Goal: Task Accomplishment & Management: Manage account settings

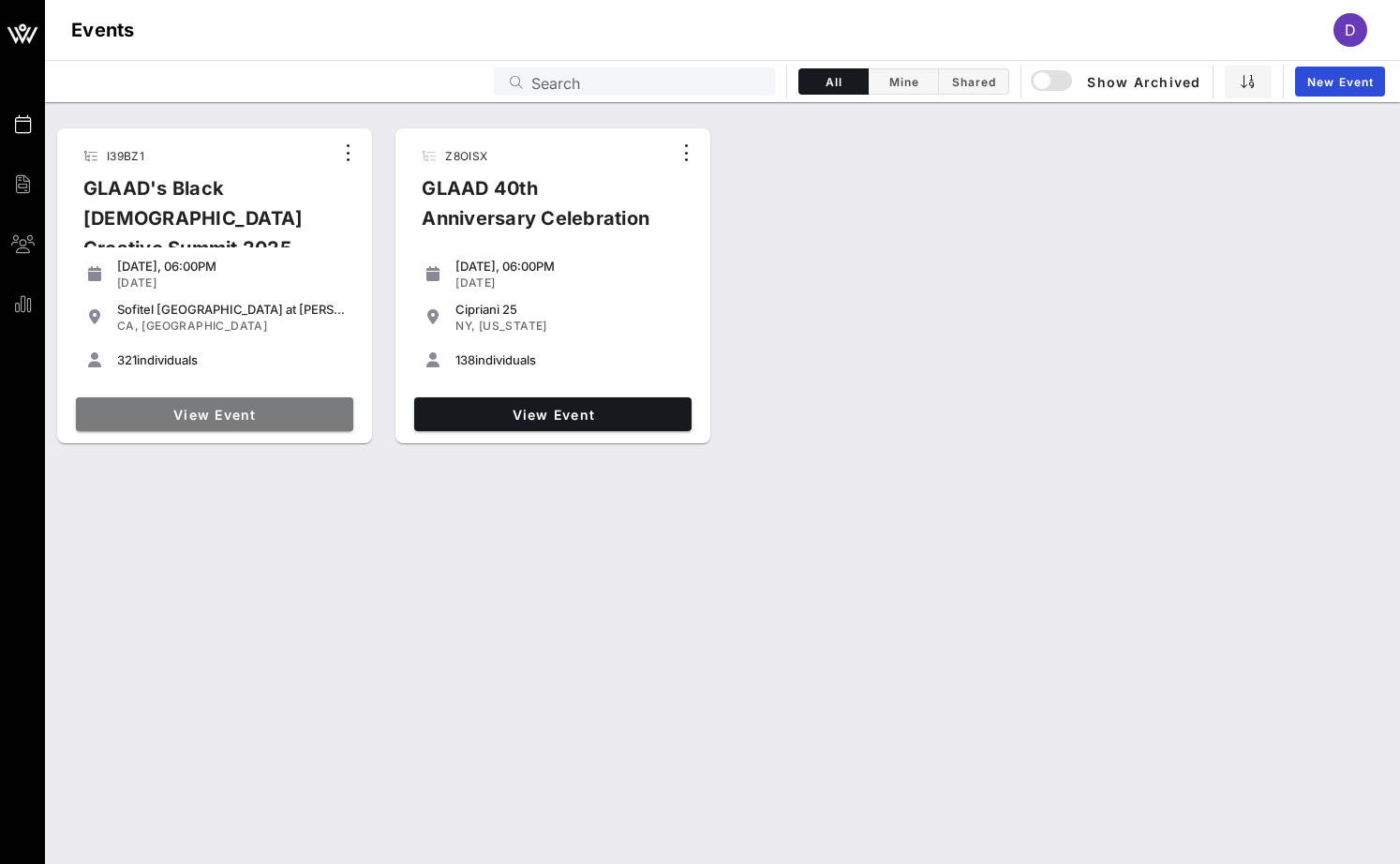
click at [196, 410] on span "View Event" at bounding box center [215, 414] width 262 height 16
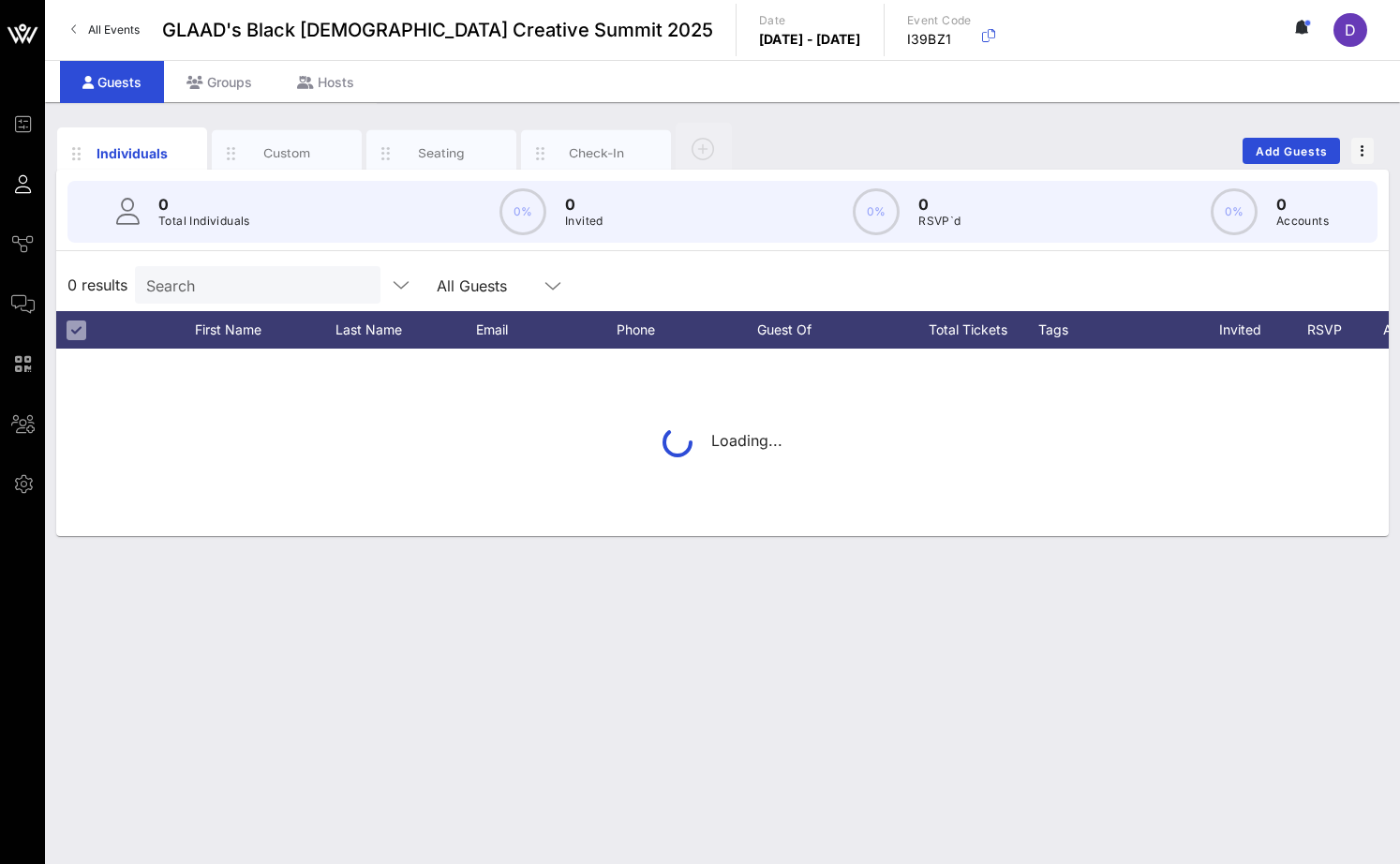
click at [212, 231] on div "0 Total Individuals 0% 0 Invited 0% 0 RSVP`d 0% 0 Accounts" at bounding box center [722, 211] width 1310 height 62
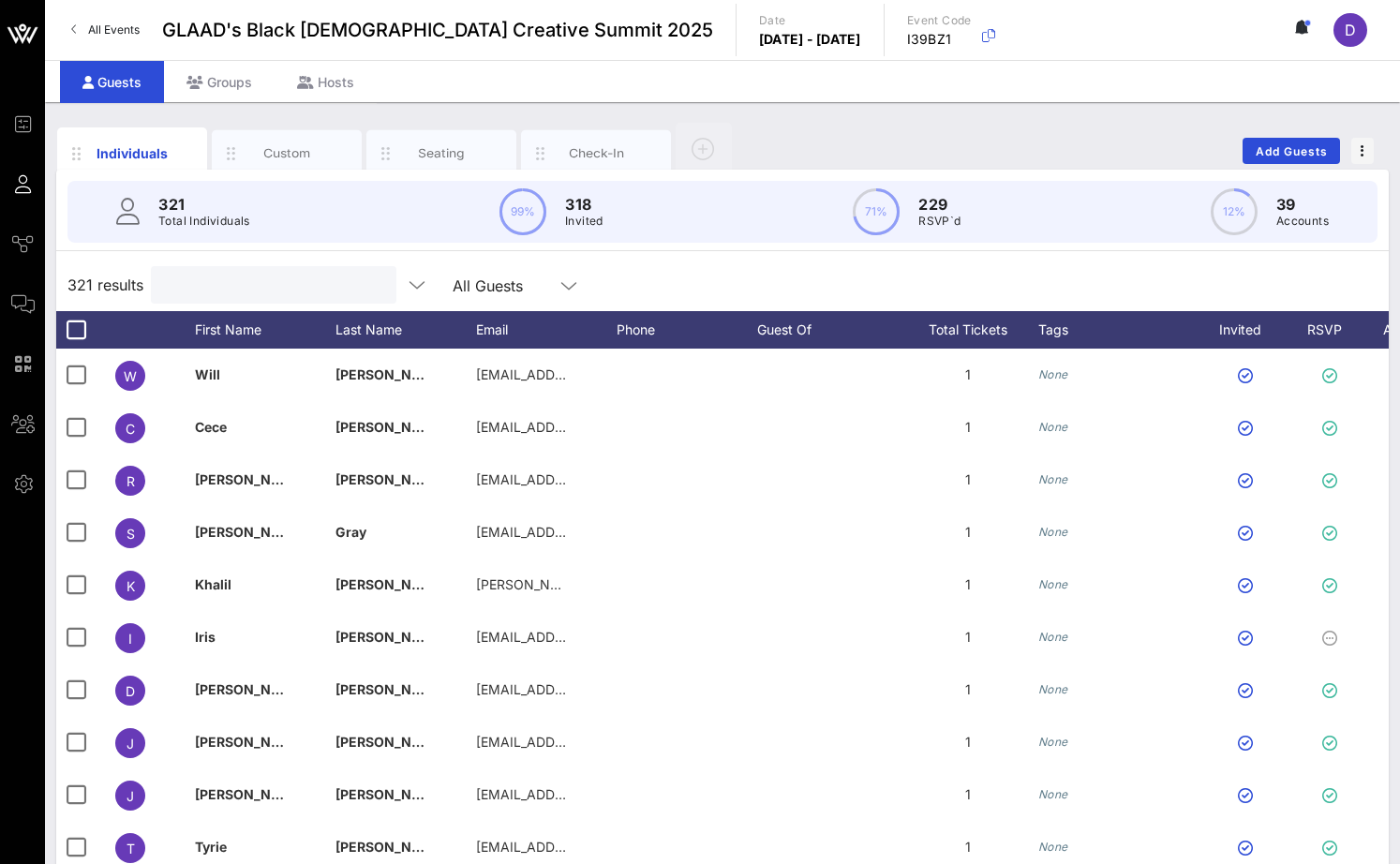
click at [217, 292] on input "text" at bounding box center [271, 285] width 219 height 25
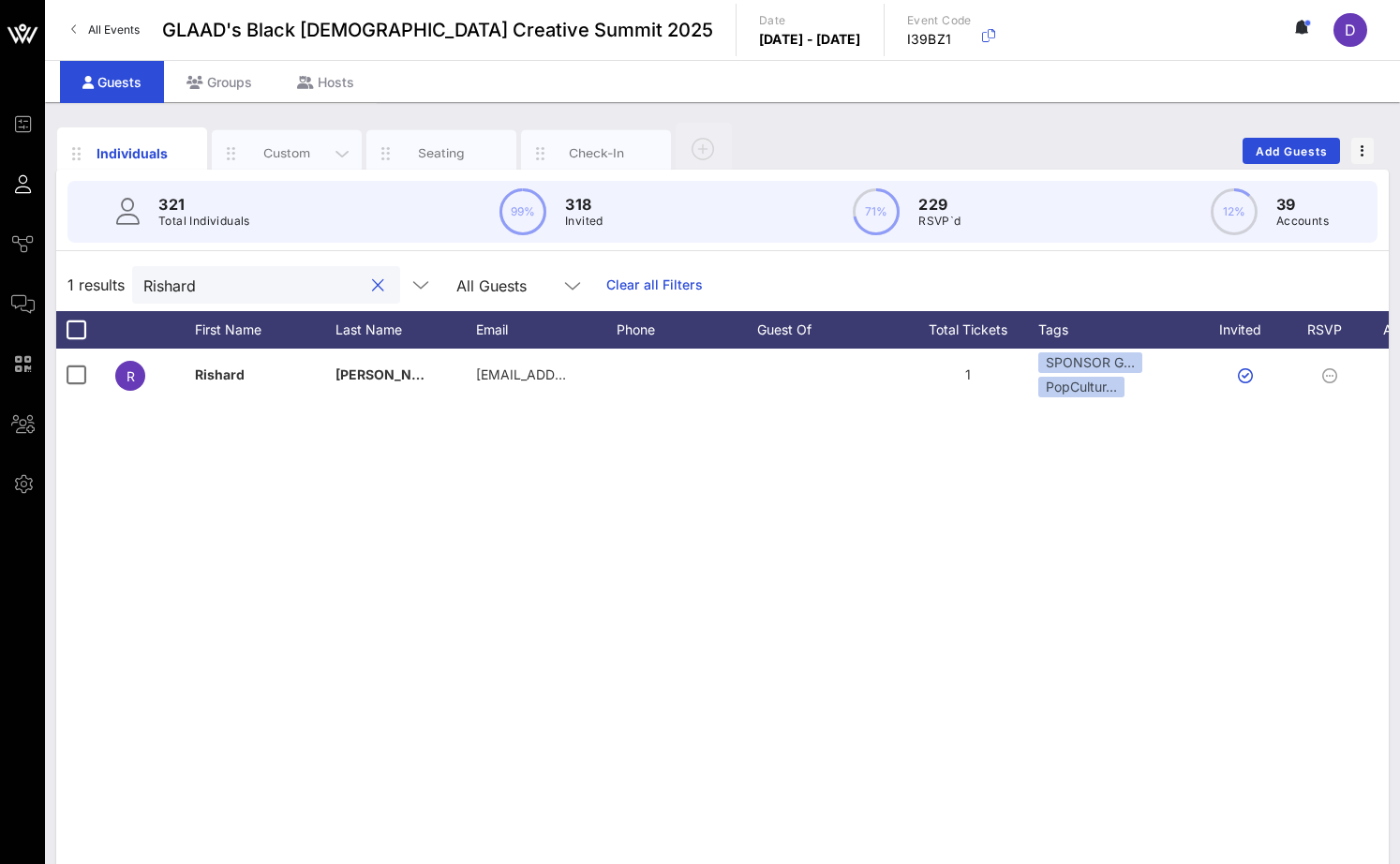
type input "Rishard"
click at [316, 145] on div "Custom" at bounding box center [287, 153] width 84 height 18
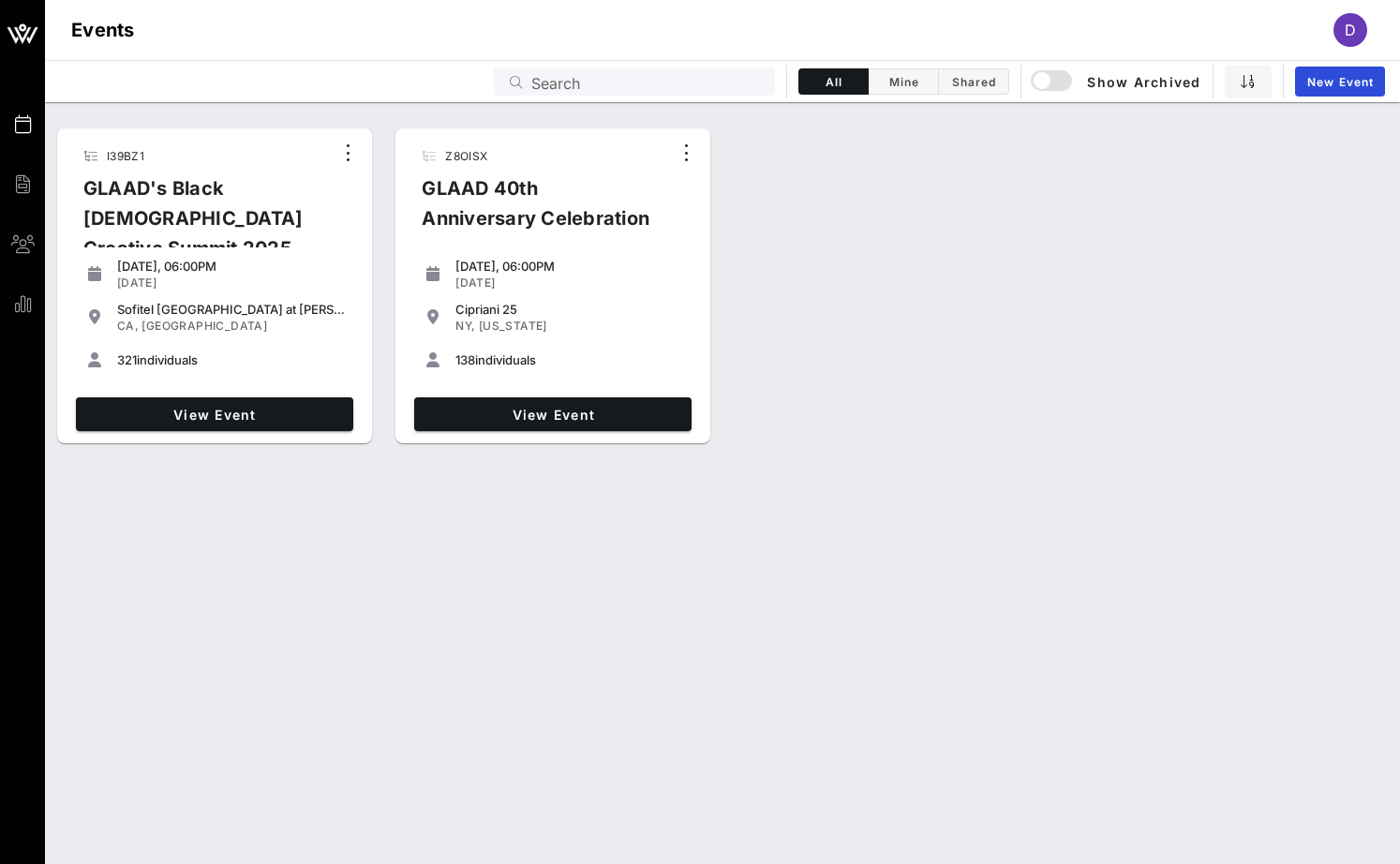
click at [293, 432] on div "View Event" at bounding box center [214, 413] width 292 height 48
click at [292, 419] on span "View Event" at bounding box center [215, 414] width 262 height 16
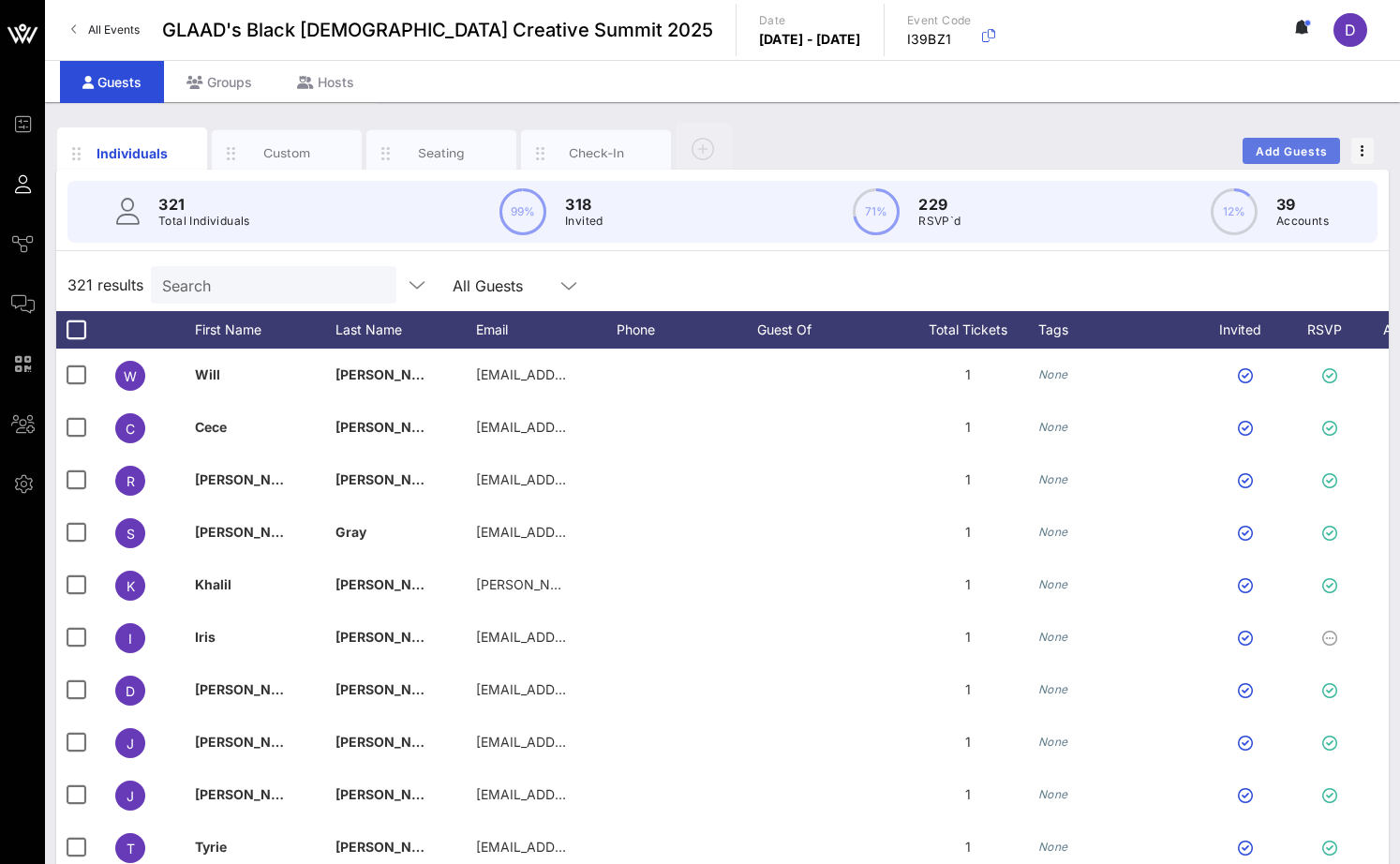
click at [1273, 157] on span "Add Guests" at bounding box center [1291, 151] width 74 height 14
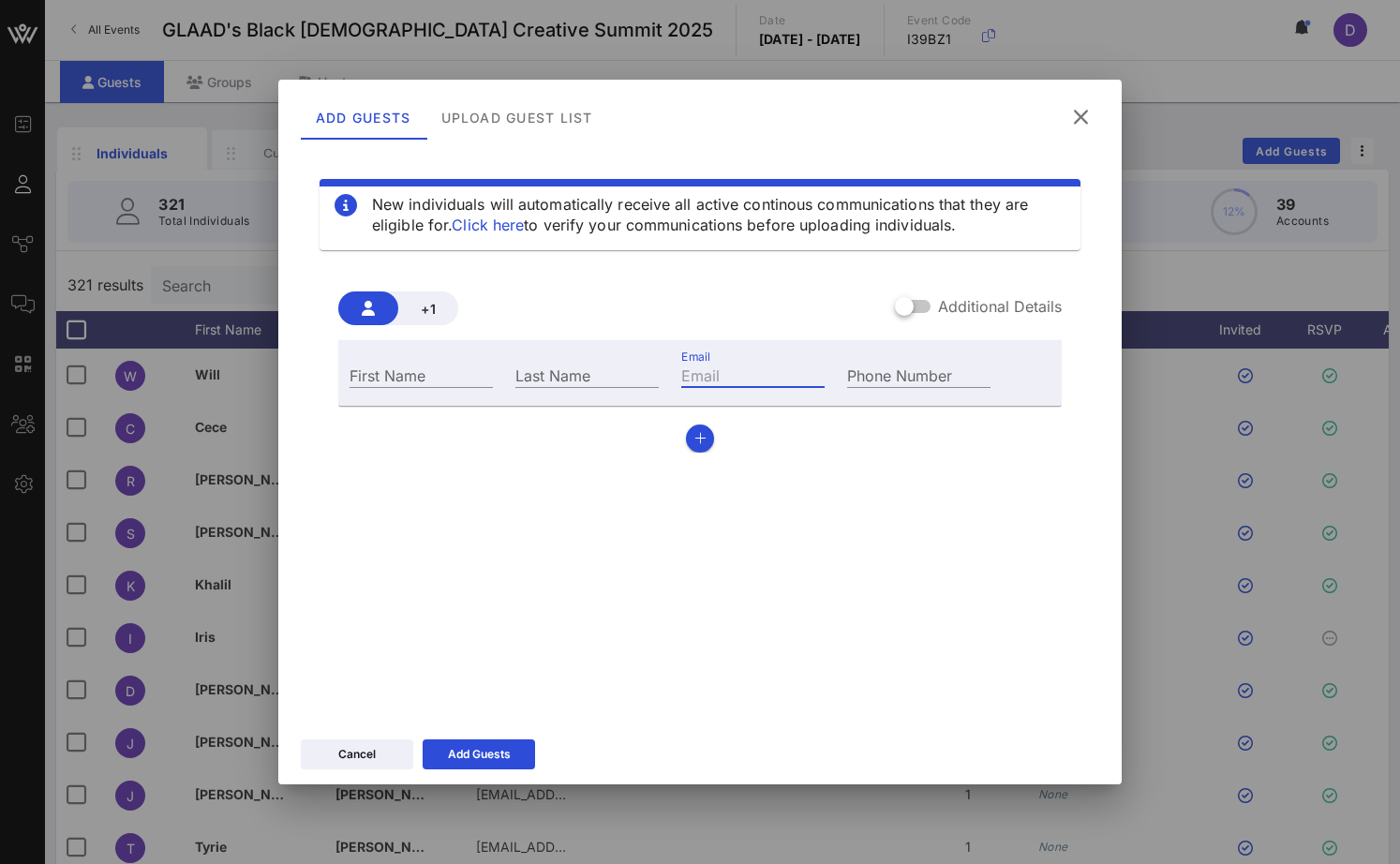
click at [735, 374] on input "Email" at bounding box center [752, 375] width 143 height 25
paste input "hansonrraine@gmail.com"
type input "hansonrraine@gmail.com"
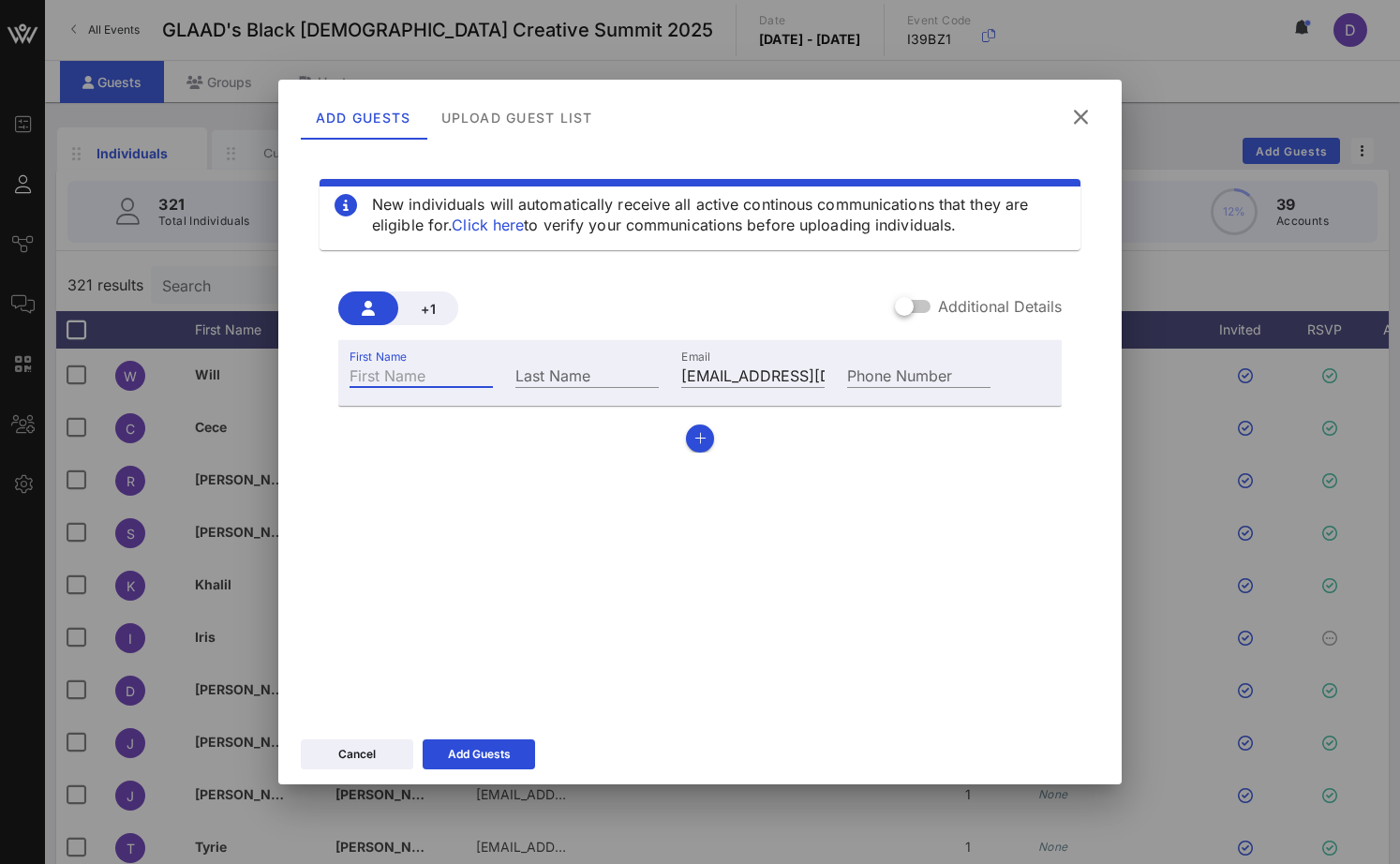
click at [421, 382] on input "First Name" at bounding box center [420, 375] width 143 height 25
paste input "Rraine"
type input "Rraine"
click at [564, 375] on input "Last Name" at bounding box center [587, 375] width 143 height 25
paste input "Hanson"
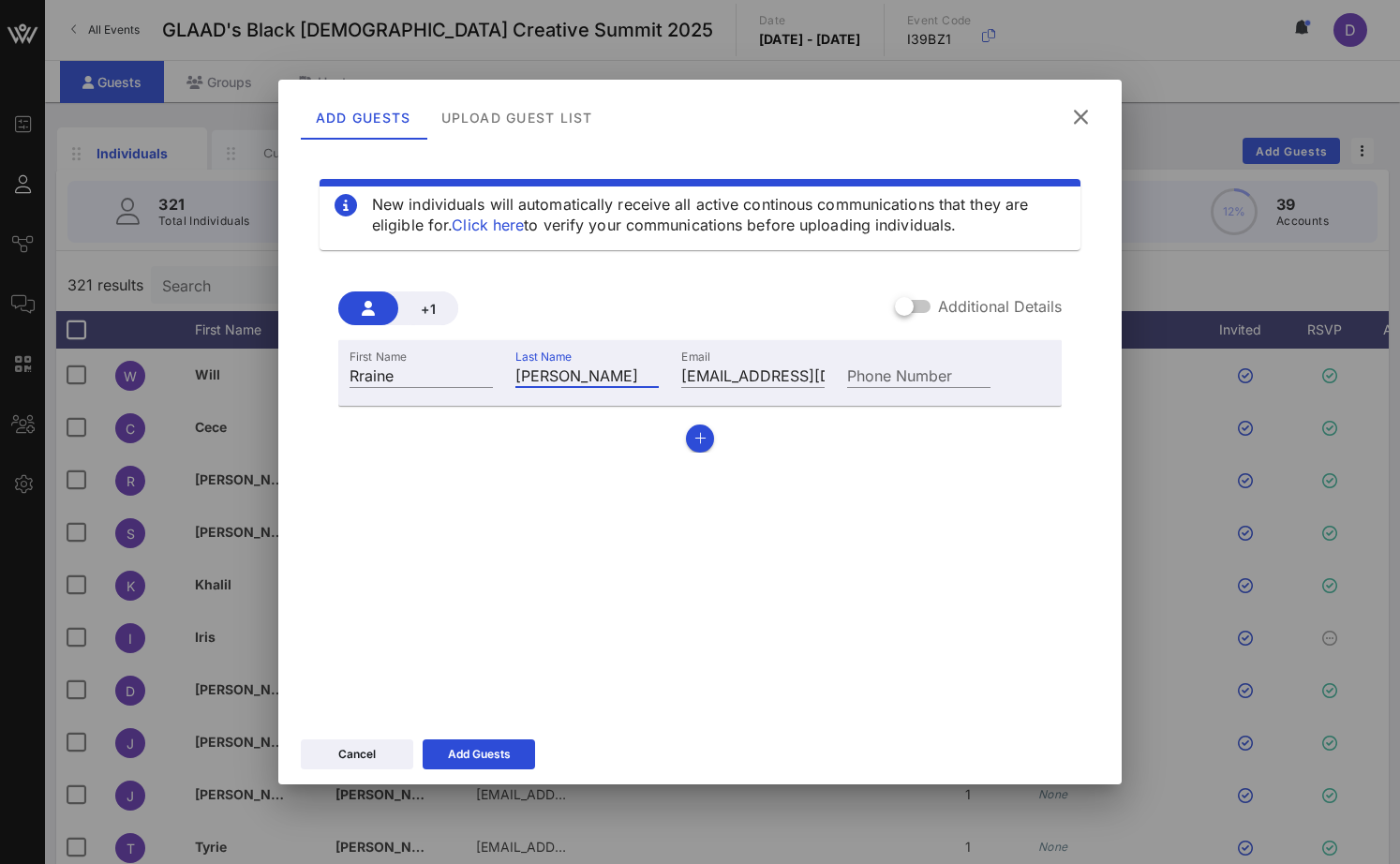
type input "Hanson"
click at [844, 559] on div "New individuals will automatically receive all active continous communications …" at bounding box center [700, 430] width 799 height 562
click at [512, 750] on button "Add Guests" at bounding box center [479, 755] width 112 height 30
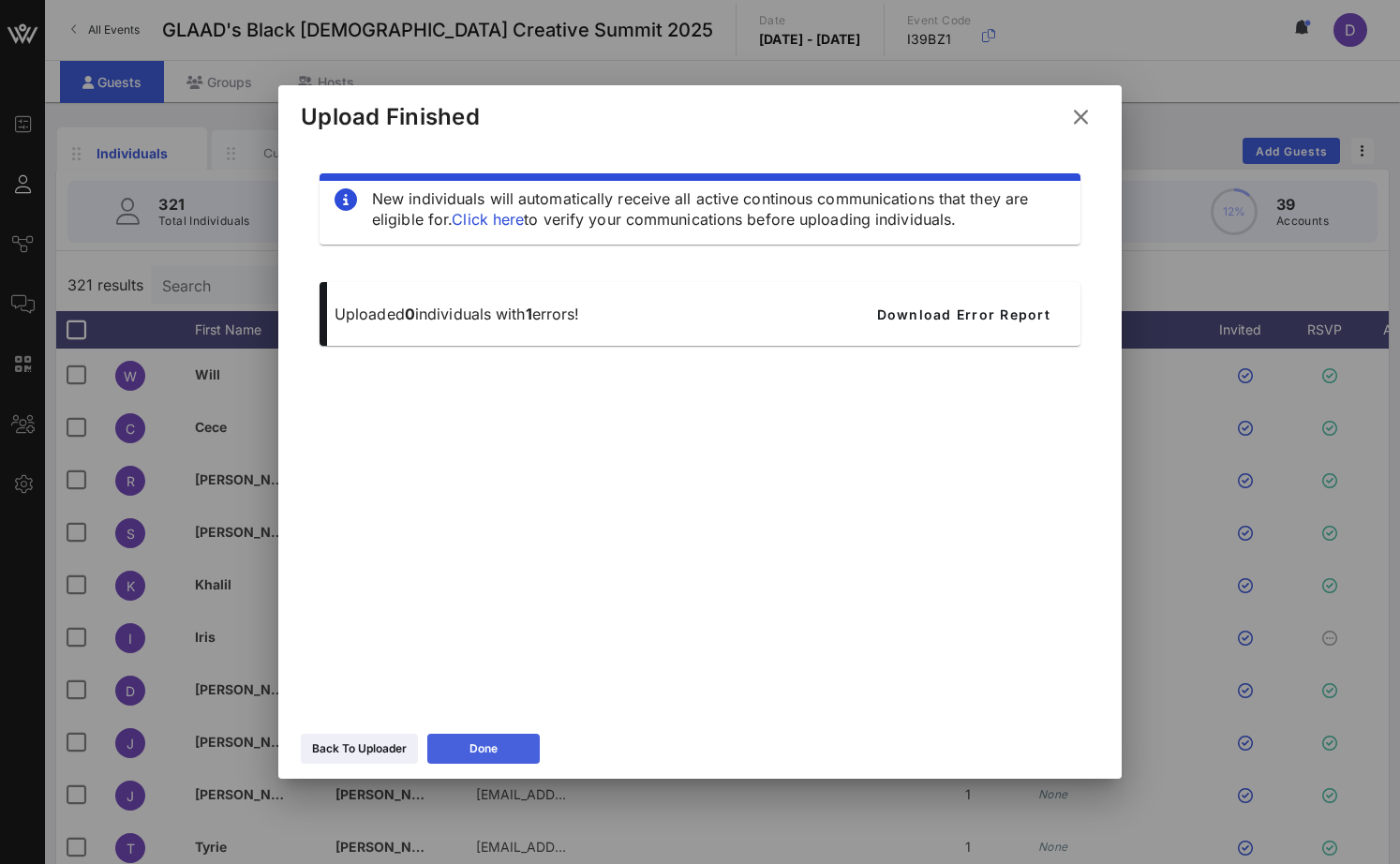
click at [513, 753] on button "Done" at bounding box center [483, 749] width 112 height 30
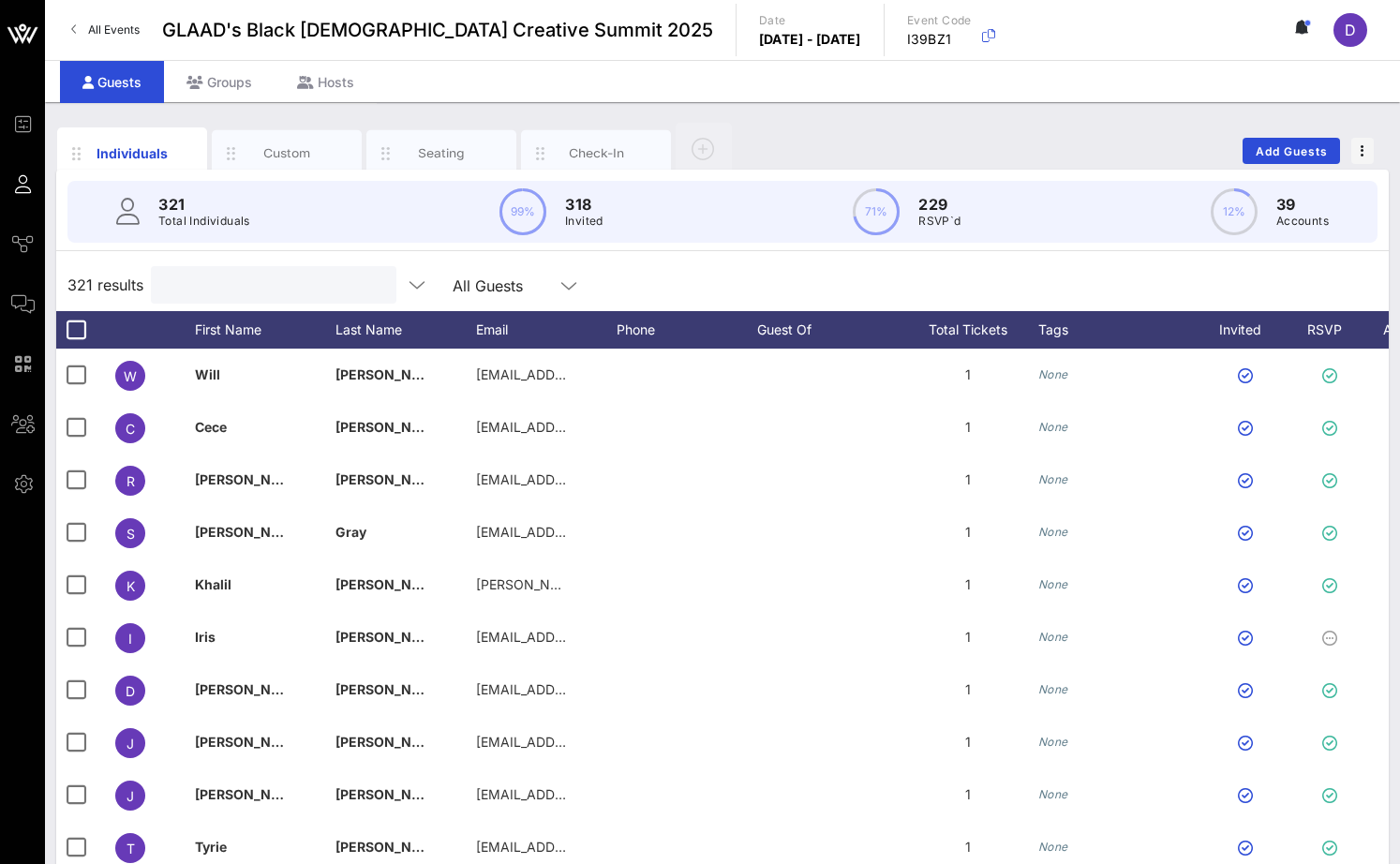
click at [238, 286] on input "text" at bounding box center [271, 285] width 219 height 25
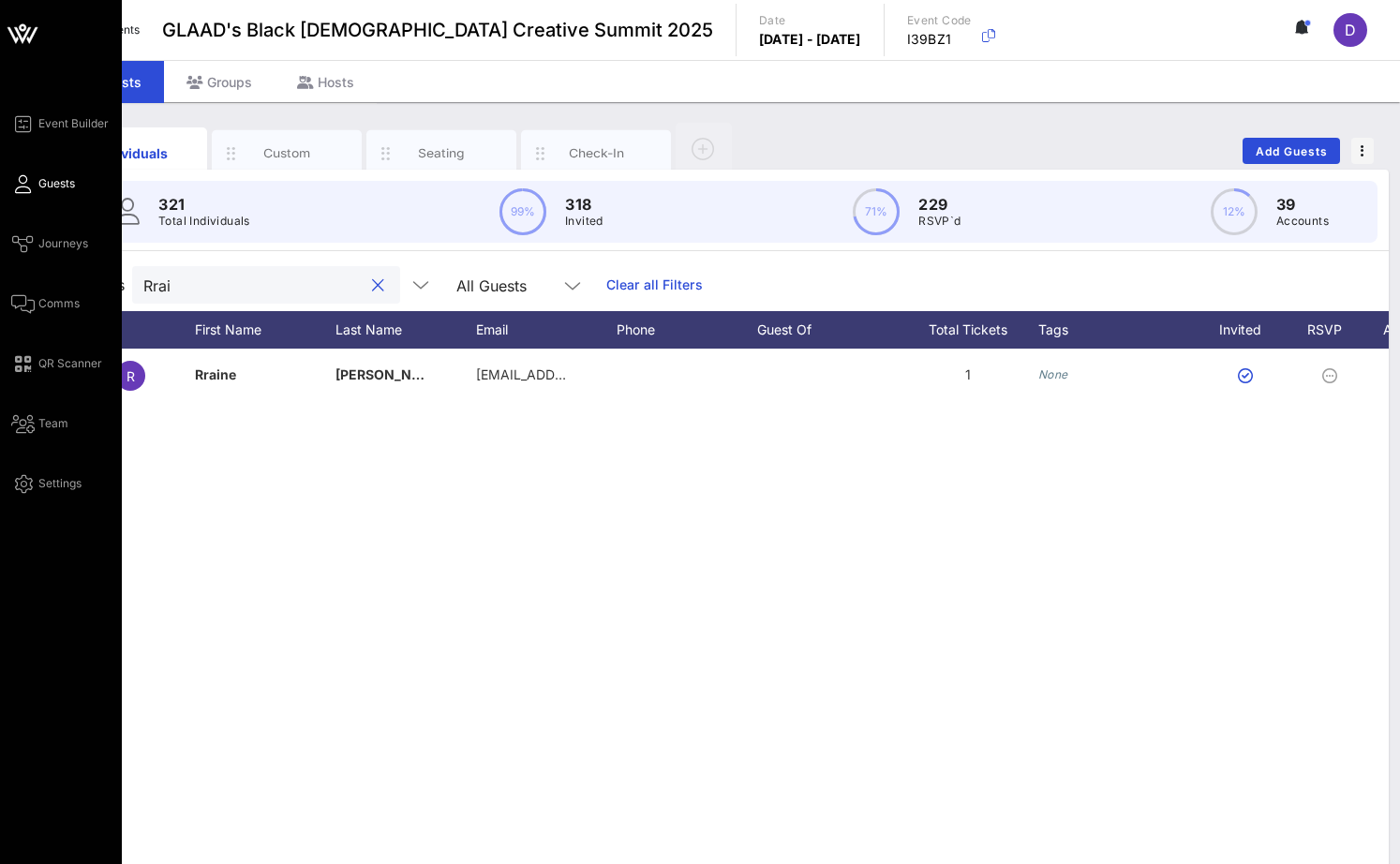
type input "Rrai"
click at [39, 315] on div "Event Builder Guests Journeys Comms QR Scanner Team Settings" at bounding box center [66, 304] width 110 height 383
click at [35, 301] on link "Comms" at bounding box center [44, 303] width 68 height 23
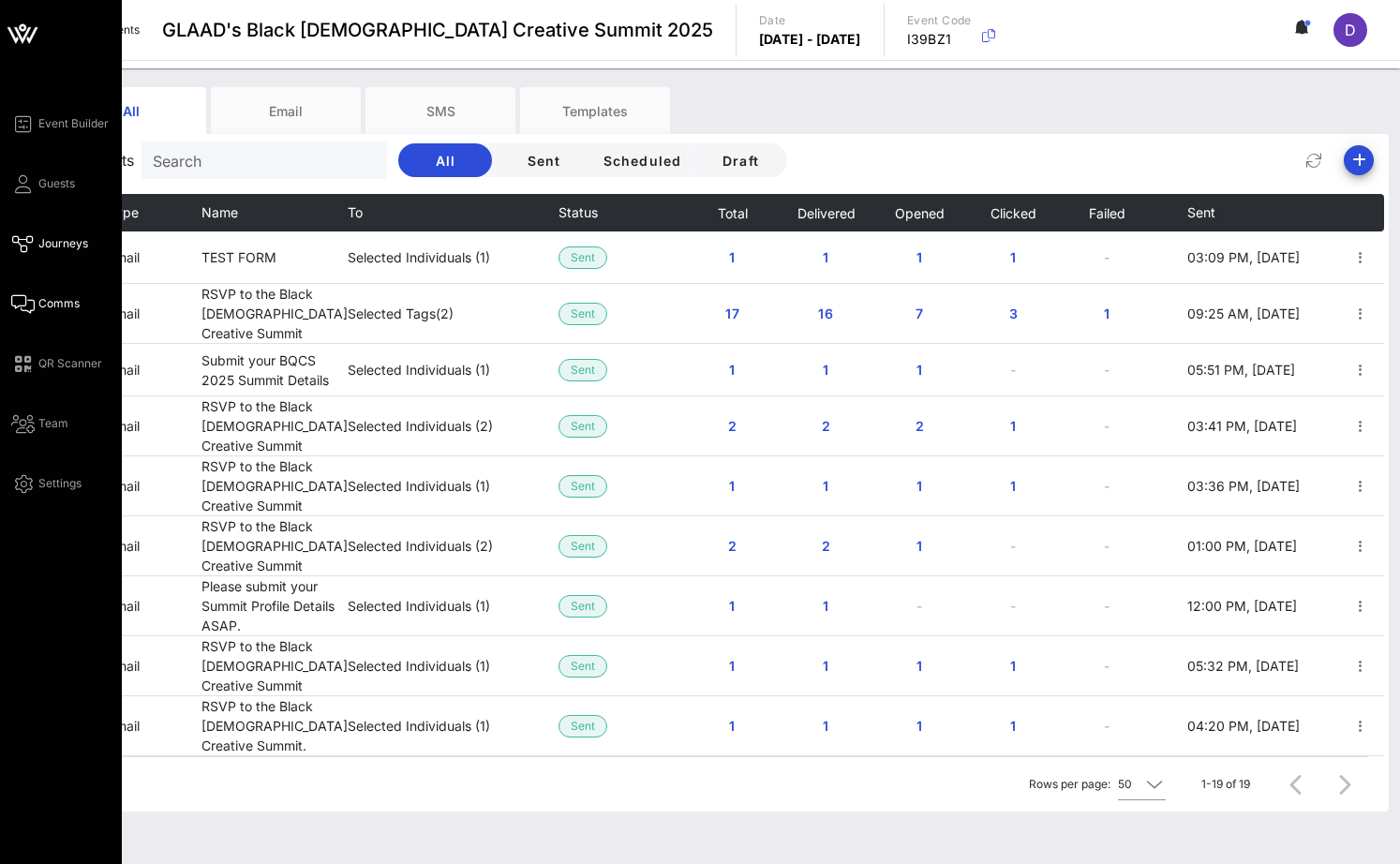
click at [34, 248] on link "Journeys" at bounding box center [49, 244] width 77 height 23
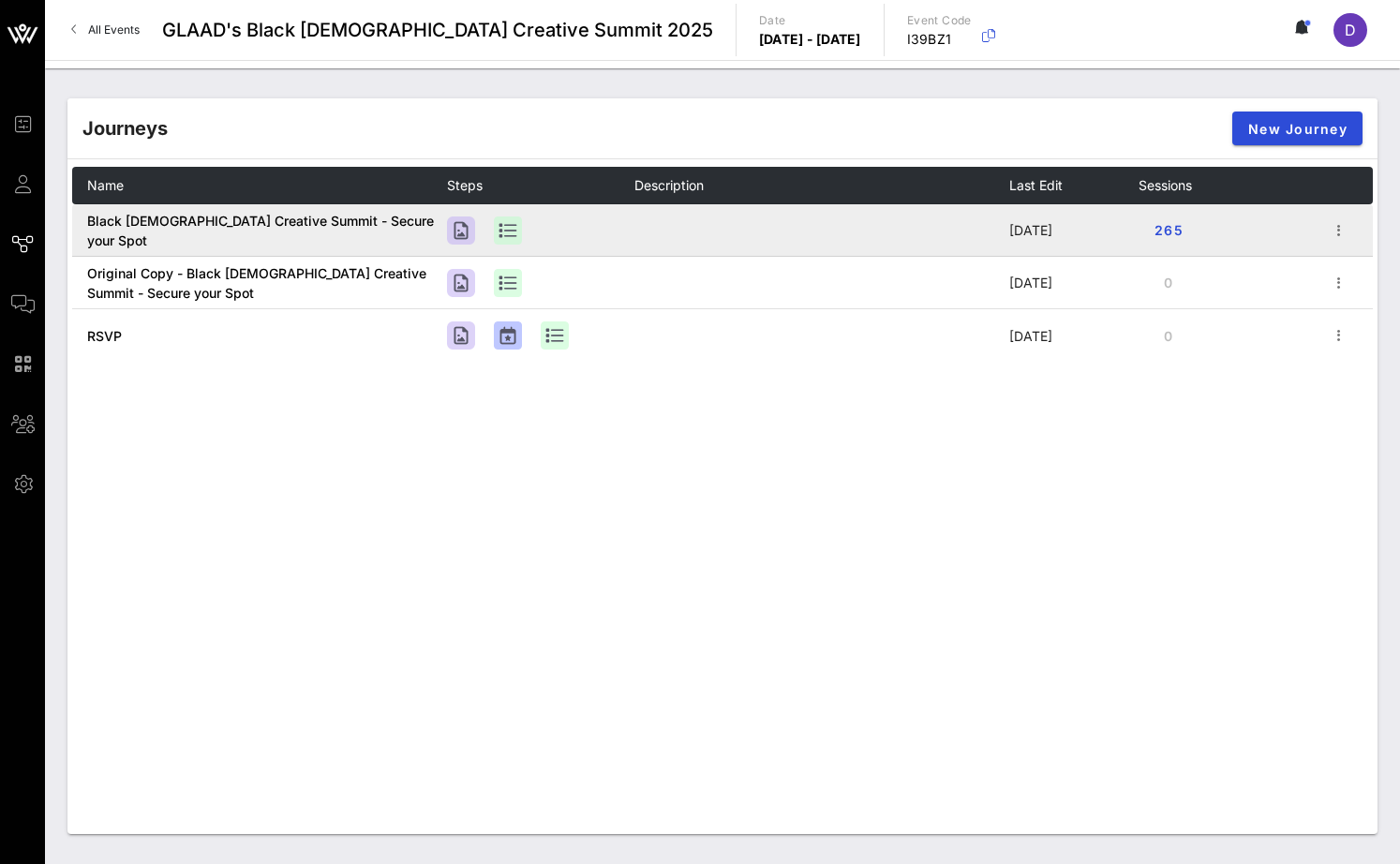
click at [1234, 233] on td "265" at bounding box center [1232, 230] width 187 height 52
click at [1351, 223] on span "button" at bounding box center [1339, 230] width 27 height 23
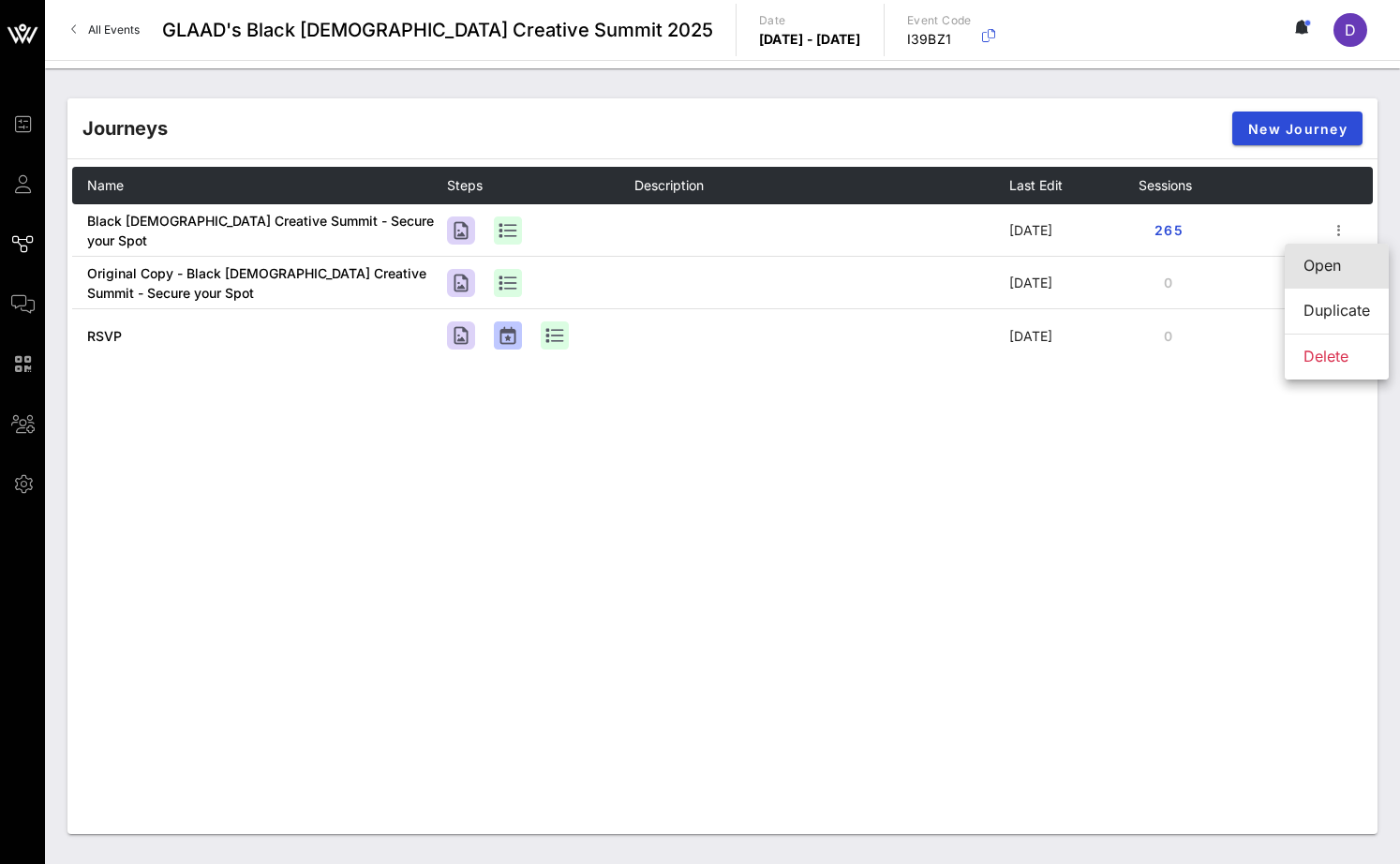
click at [1298, 257] on link "Open" at bounding box center [1336, 266] width 104 height 45
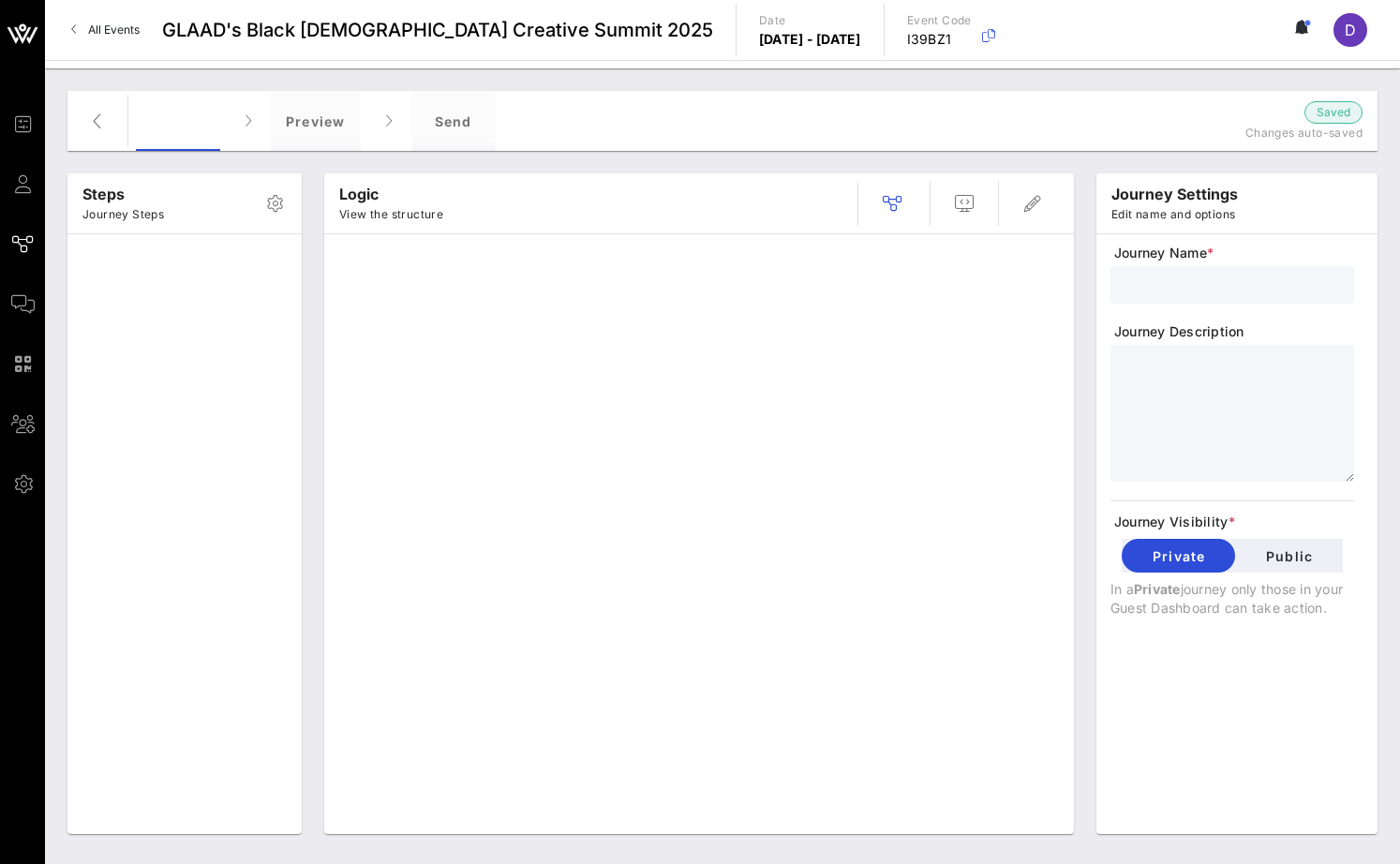
type input "Black Queer Creative Summit - Secure your Spot"
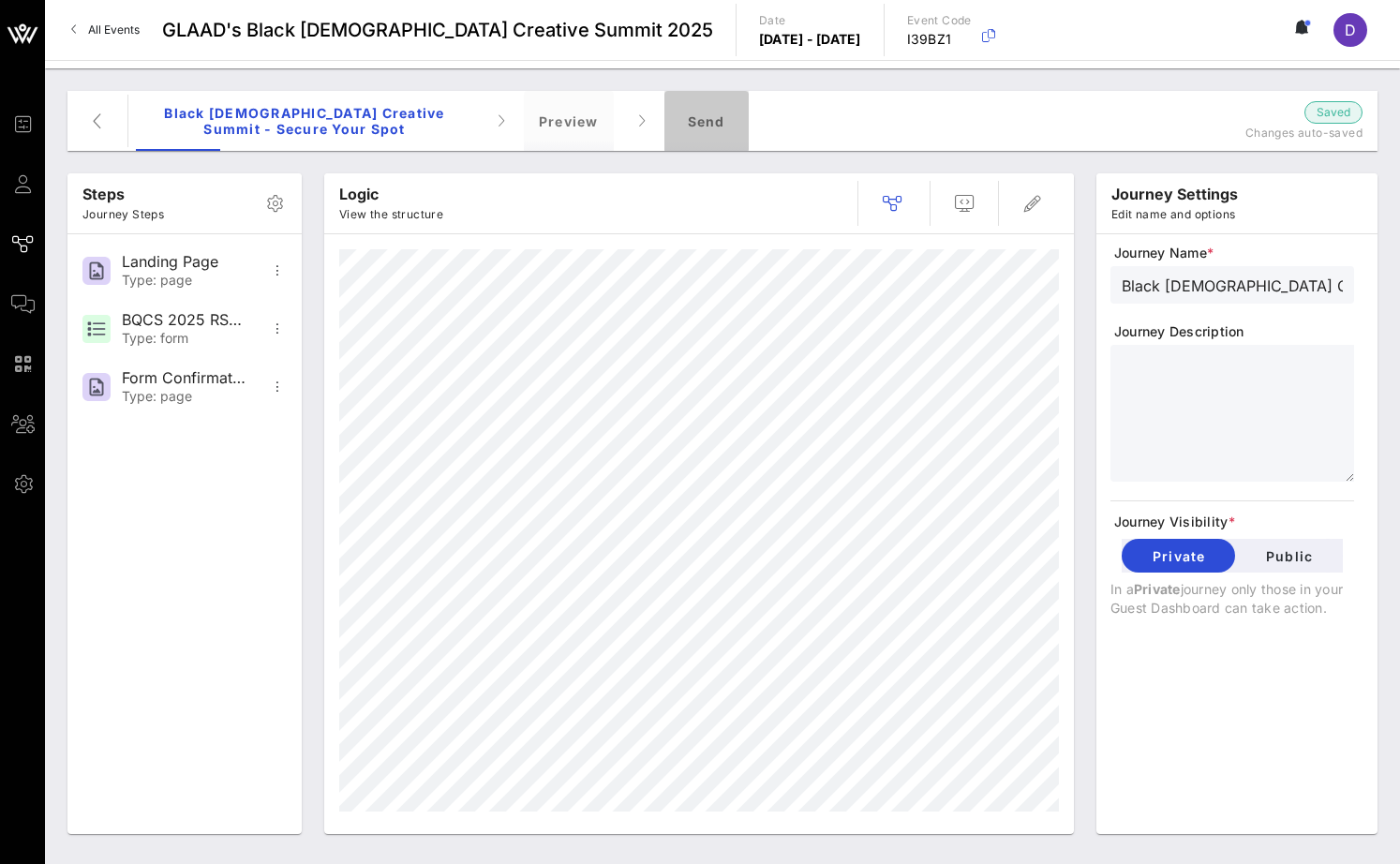
click at [728, 117] on div "Send" at bounding box center [707, 120] width 85 height 60
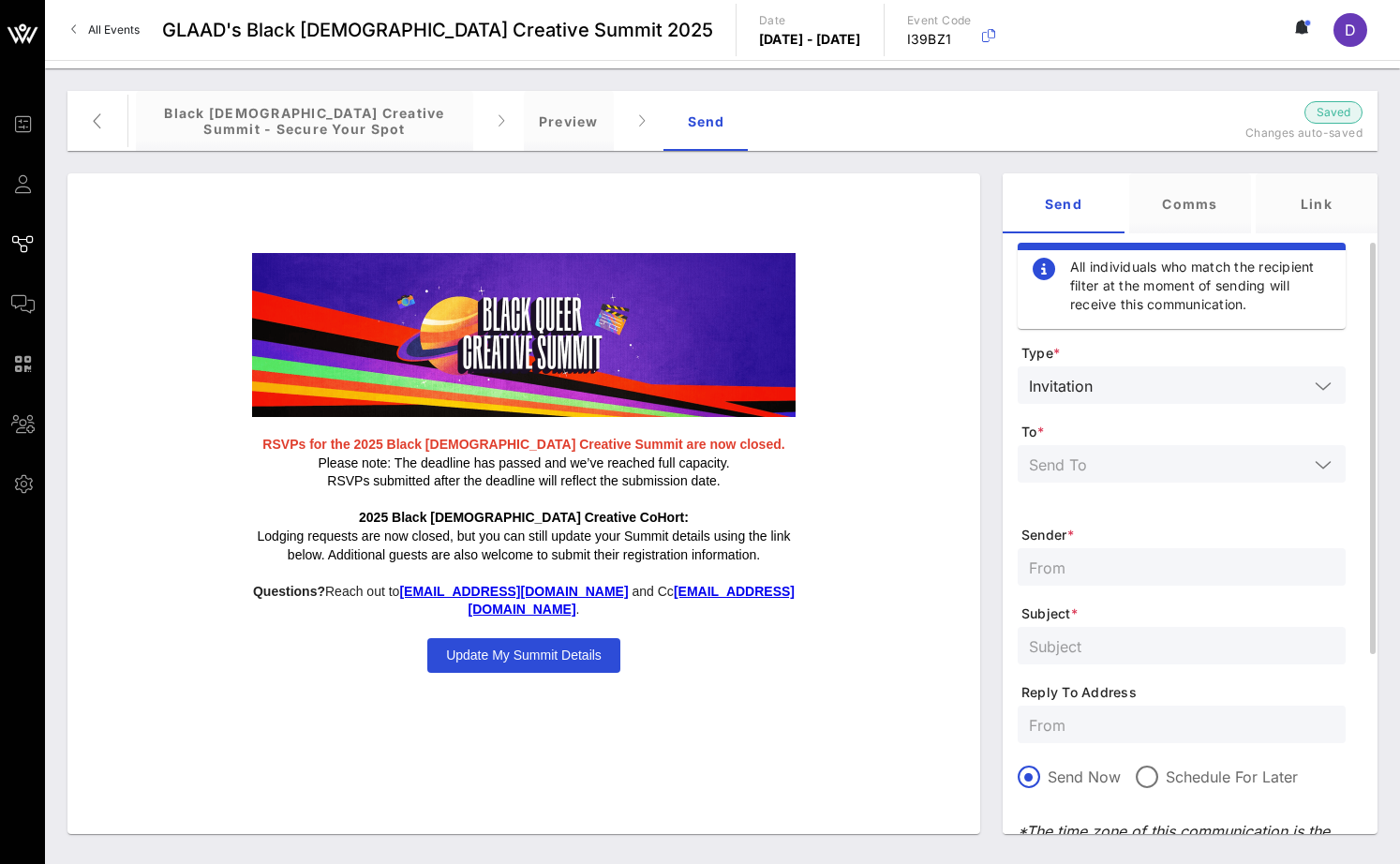
click at [1263, 477] on div at bounding box center [1181, 464] width 306 height 37
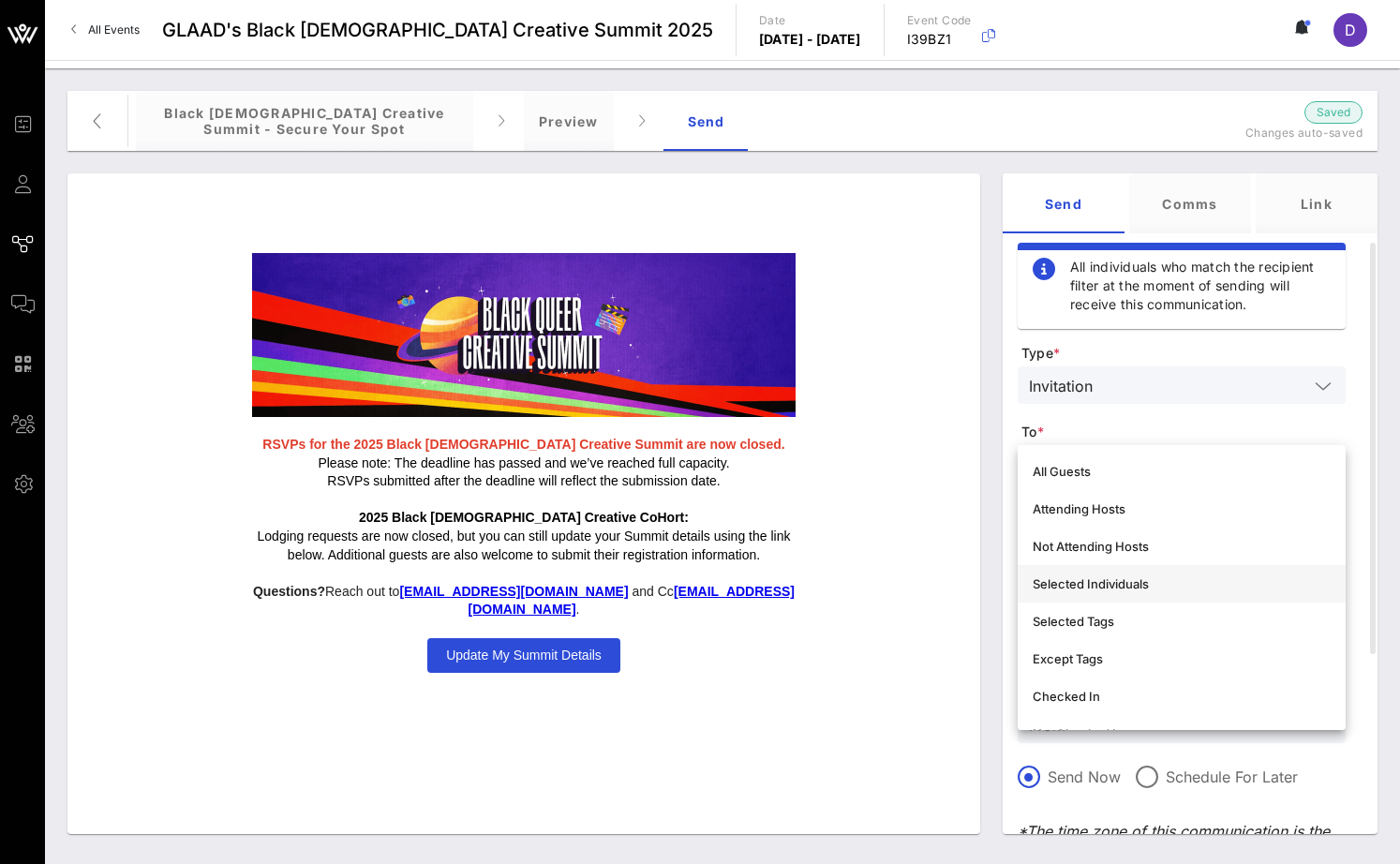
click at [1125, 586] on div "Selected Individuals" at bounding box center [1181, 583] width 298 height 15
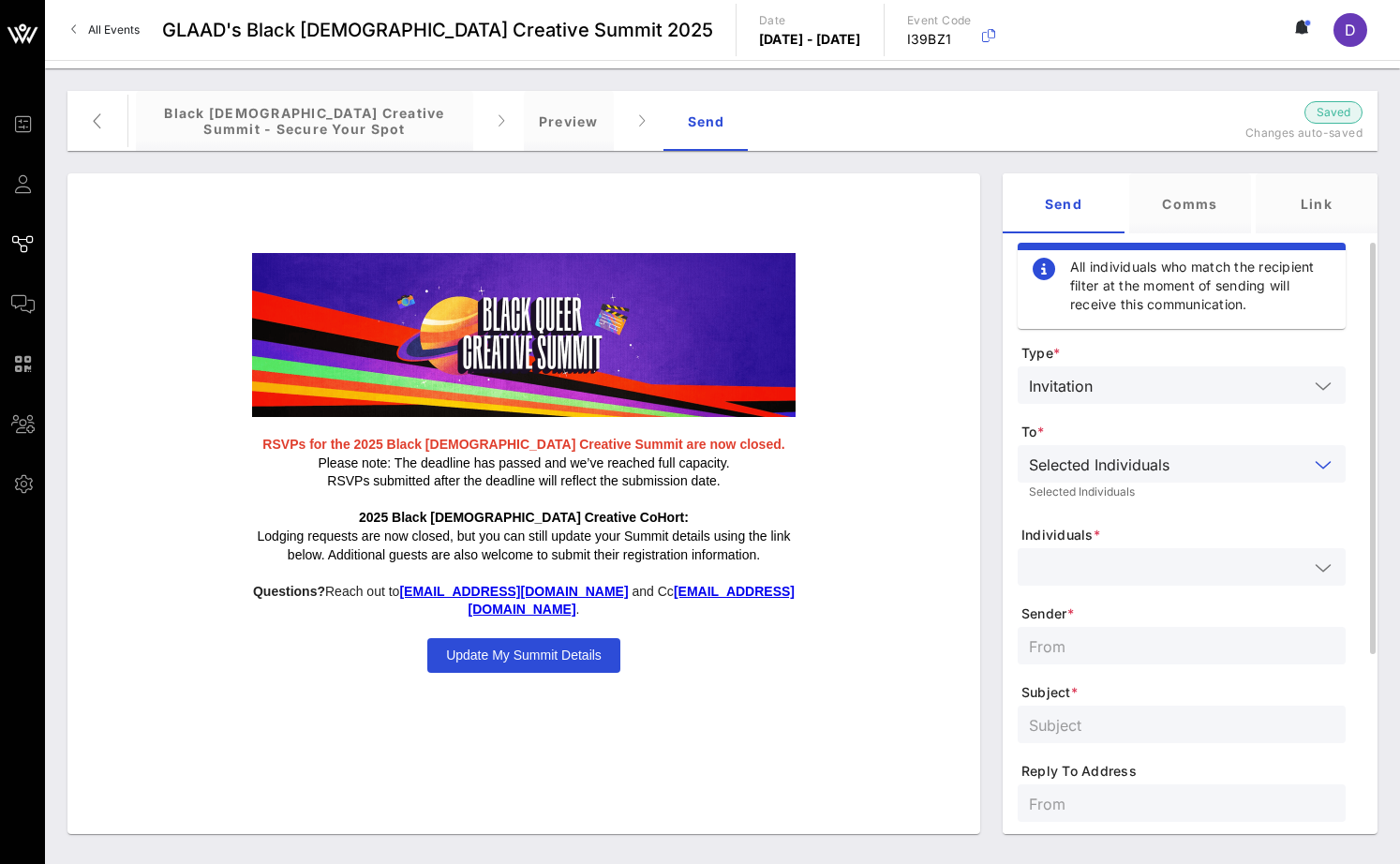
click at [1121, 582] on div at bounding box center [1181, 567] width 306 height 37
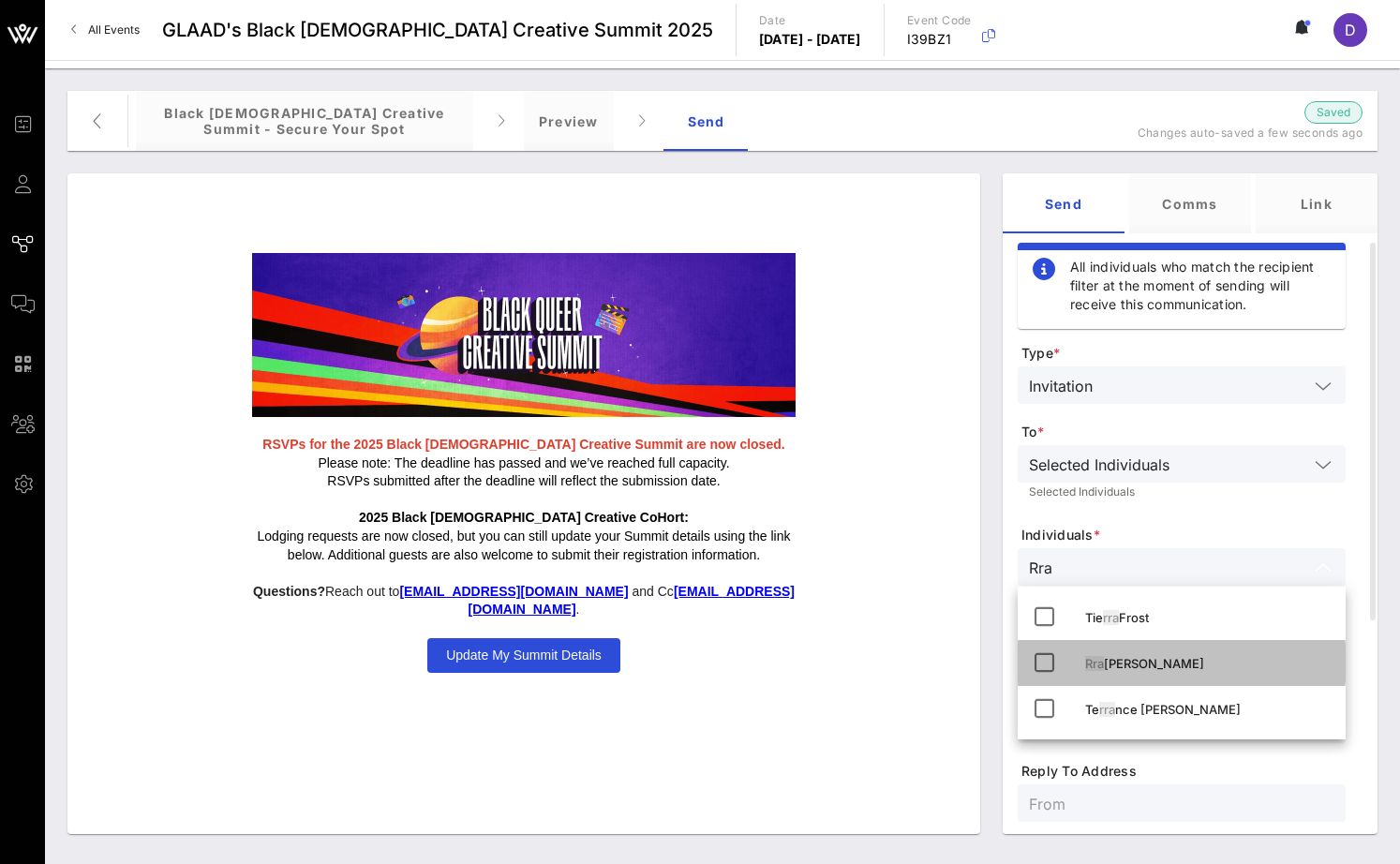
click at [1161, 651] on div "Rra ine Hanson" at bounding box center [1207, 664] width 245 height 30
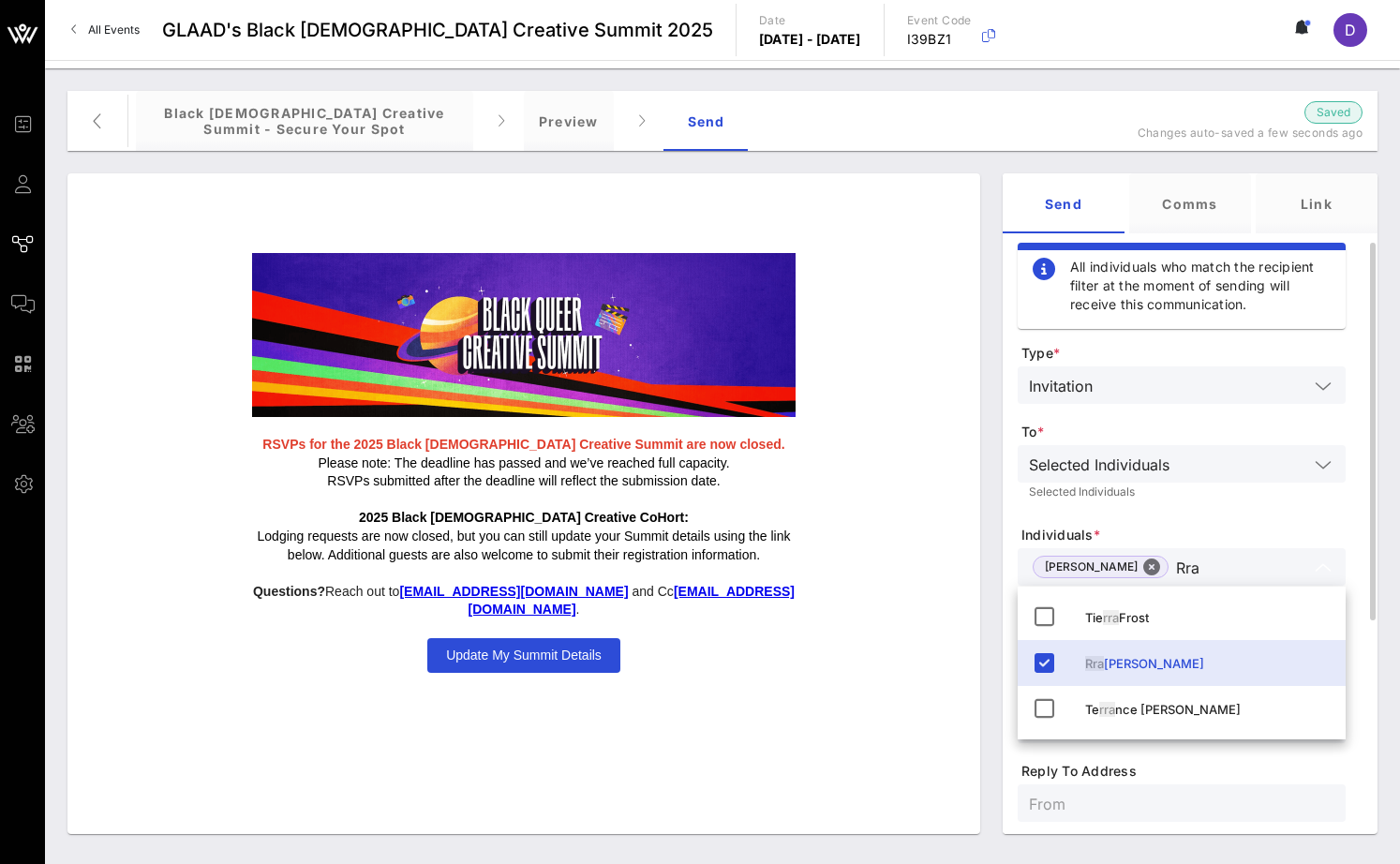
type input "Rra"
click at [1202, 509] on form "Type * Invitation To * Selected Individuals Selected Individuals Individuals * …" at bounding box center [1181, 713] width 328 height 739
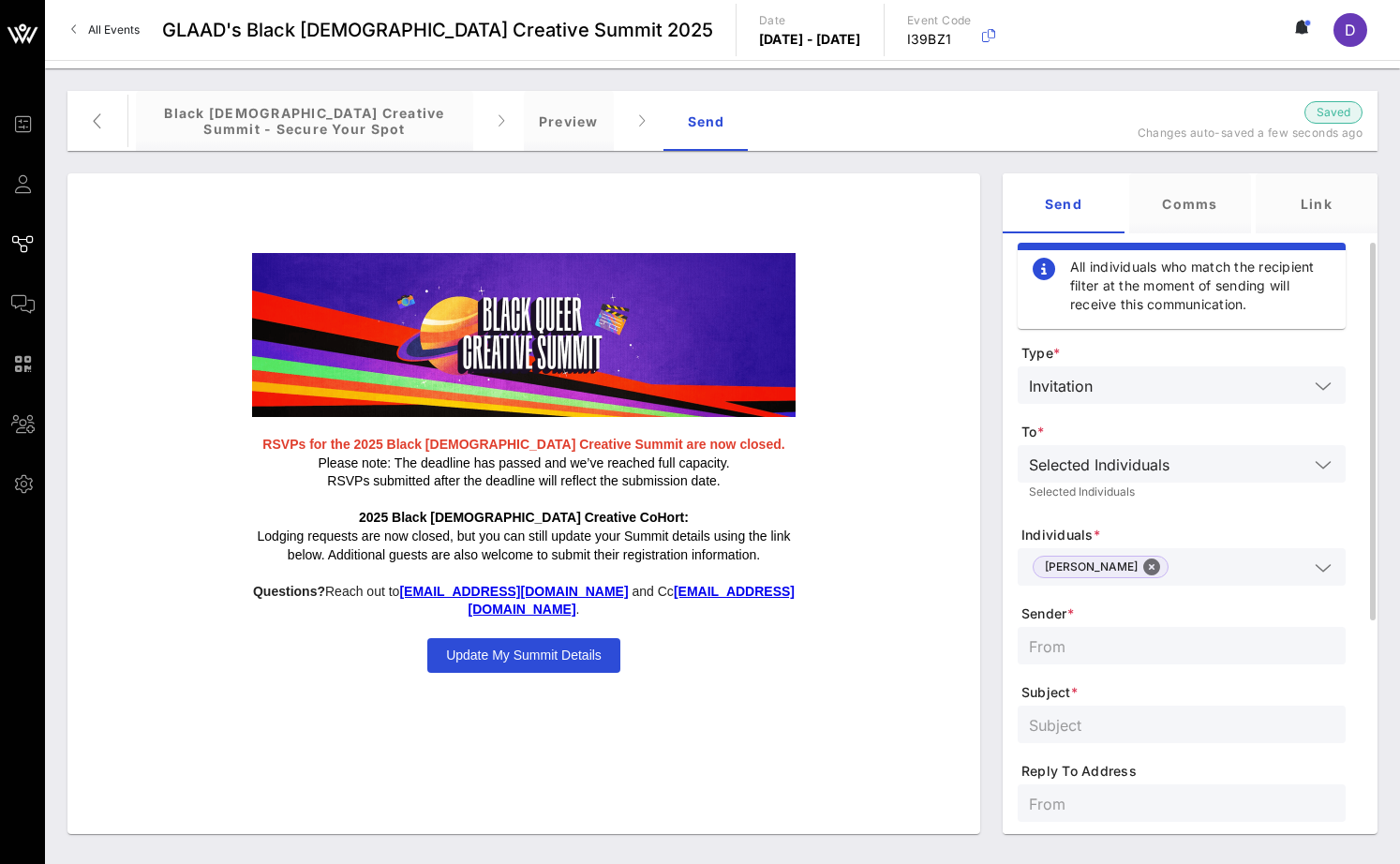
click at [1147, 650] on input "text" at bounding box center [1181, 645] width 306 height 25
type input "communities@glaad.org"
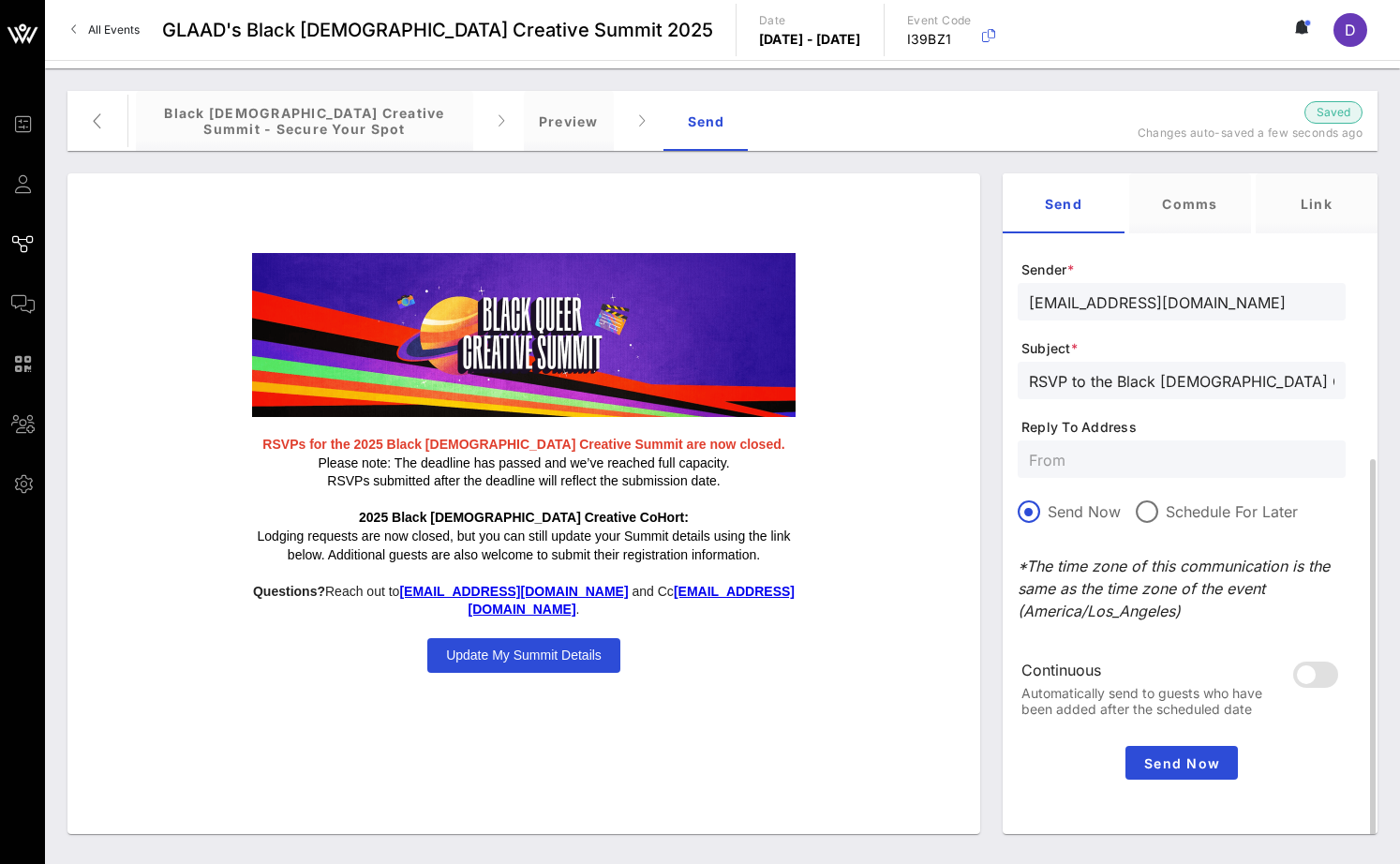
type input "RSVP to the Black Queer Creative Summit"
click at [1099, 444] on div at bounding box center [1181, 460] width 306 height 37
click at [1140, 524] on div at bounding box center [1147, 512] width 32 height 32
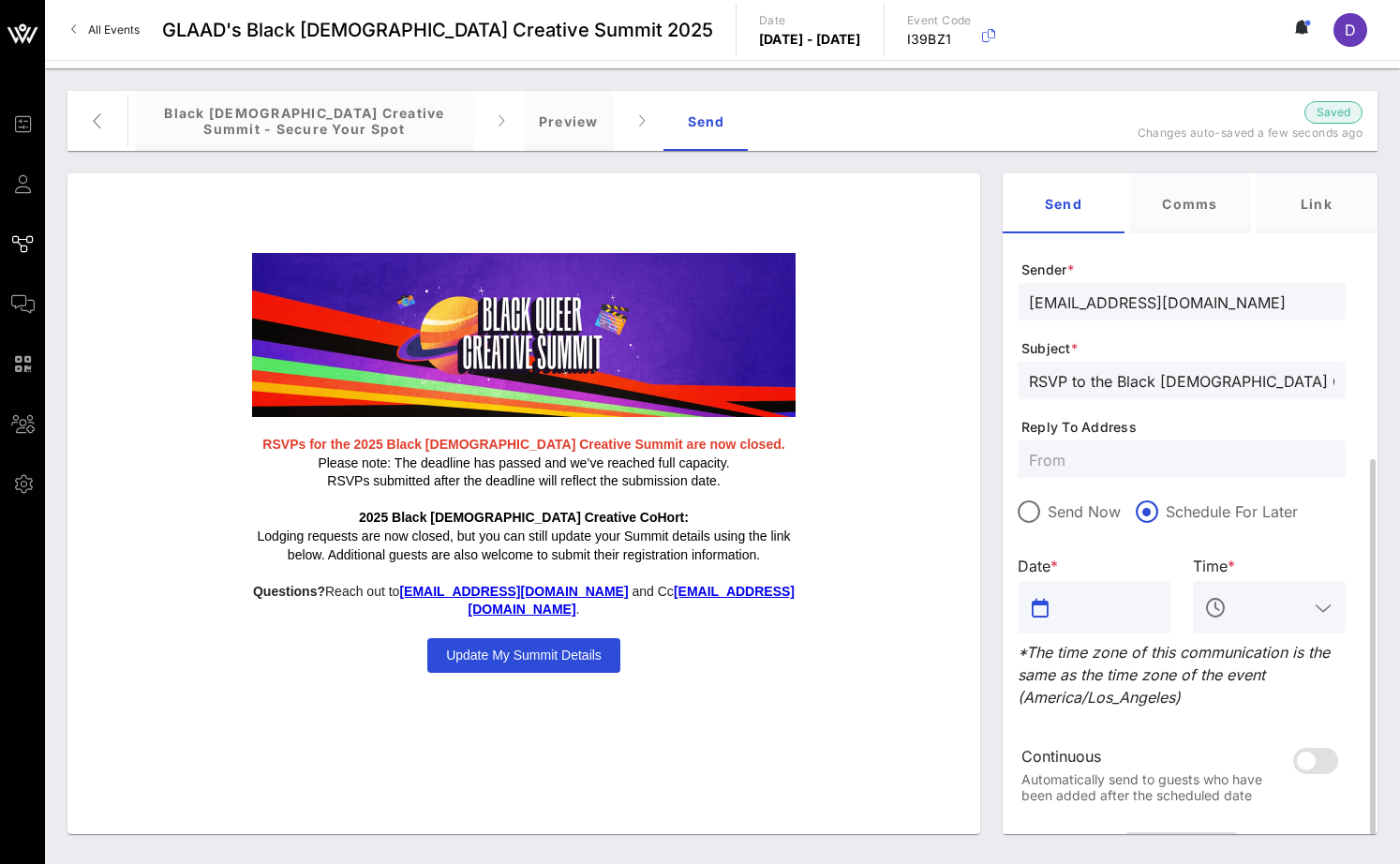
click at [1103, 609] on input "text" at bounding box center [1106, 608] width 104 height 30
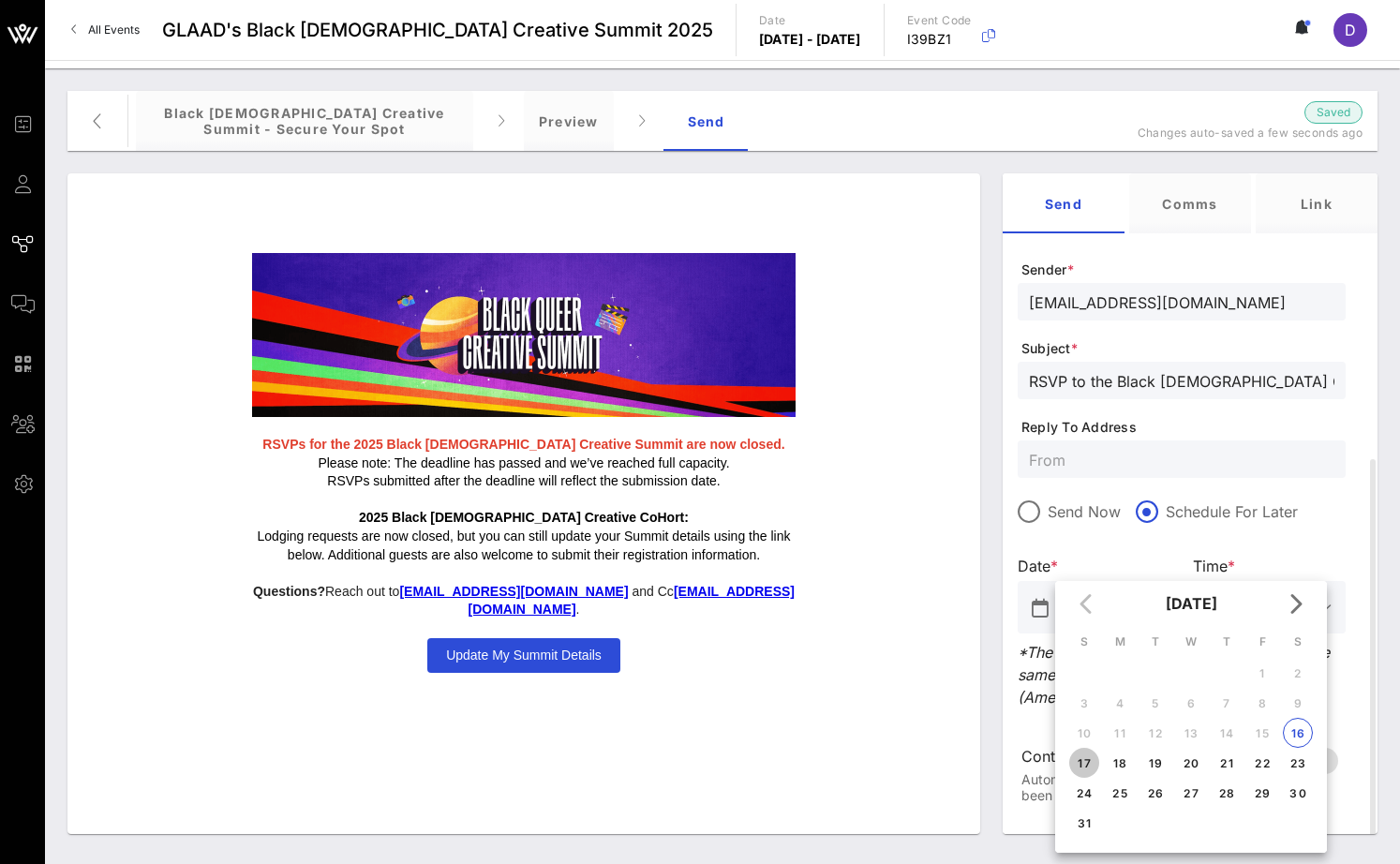
click at [1081, 767] on div "17" at bounding box center [1084, 763] width 30 height 14
type input "Aug 17, 2025"
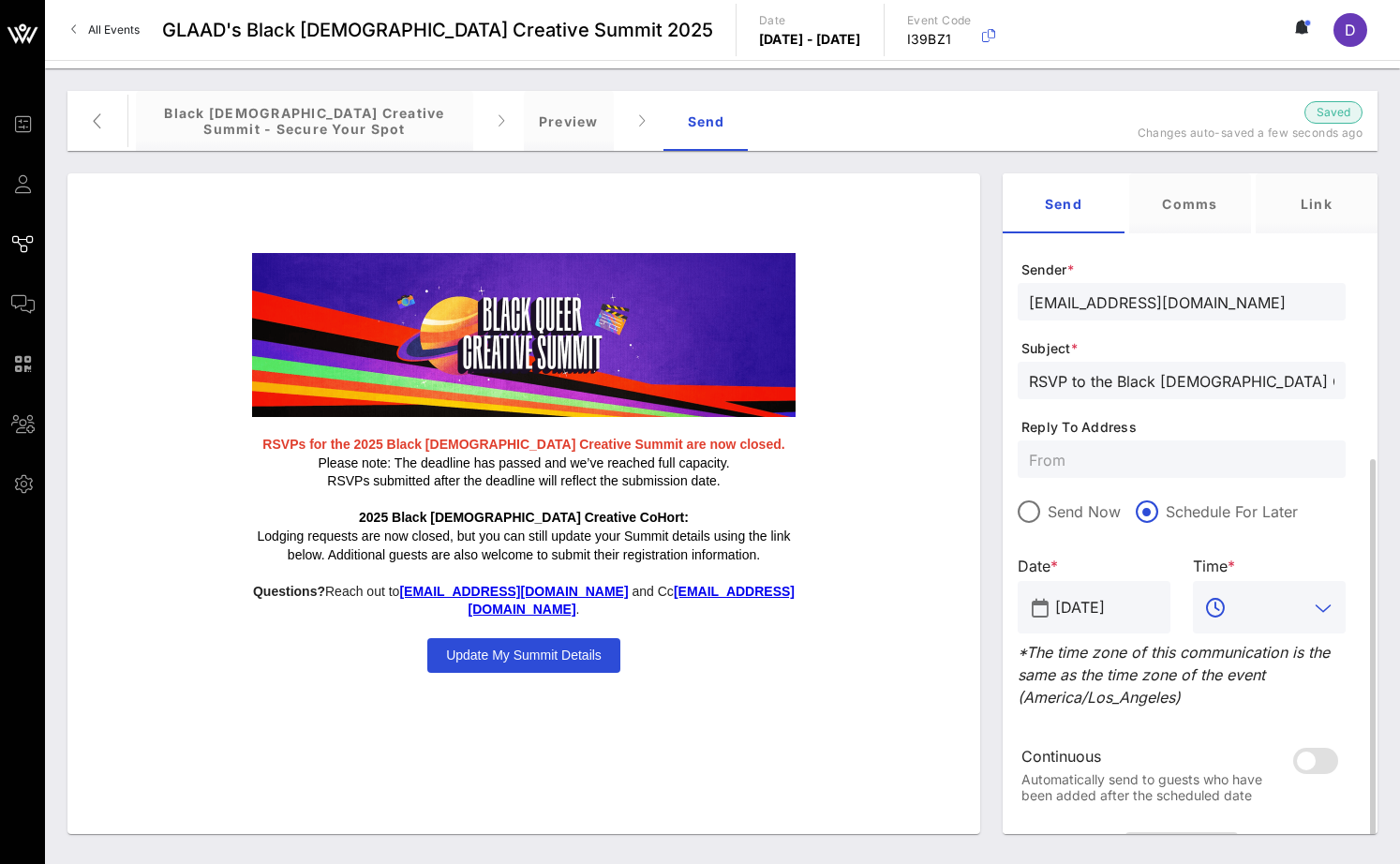
click at [1289, 609] on input "text" at bounding box center [1269, 608] width 78 height 30
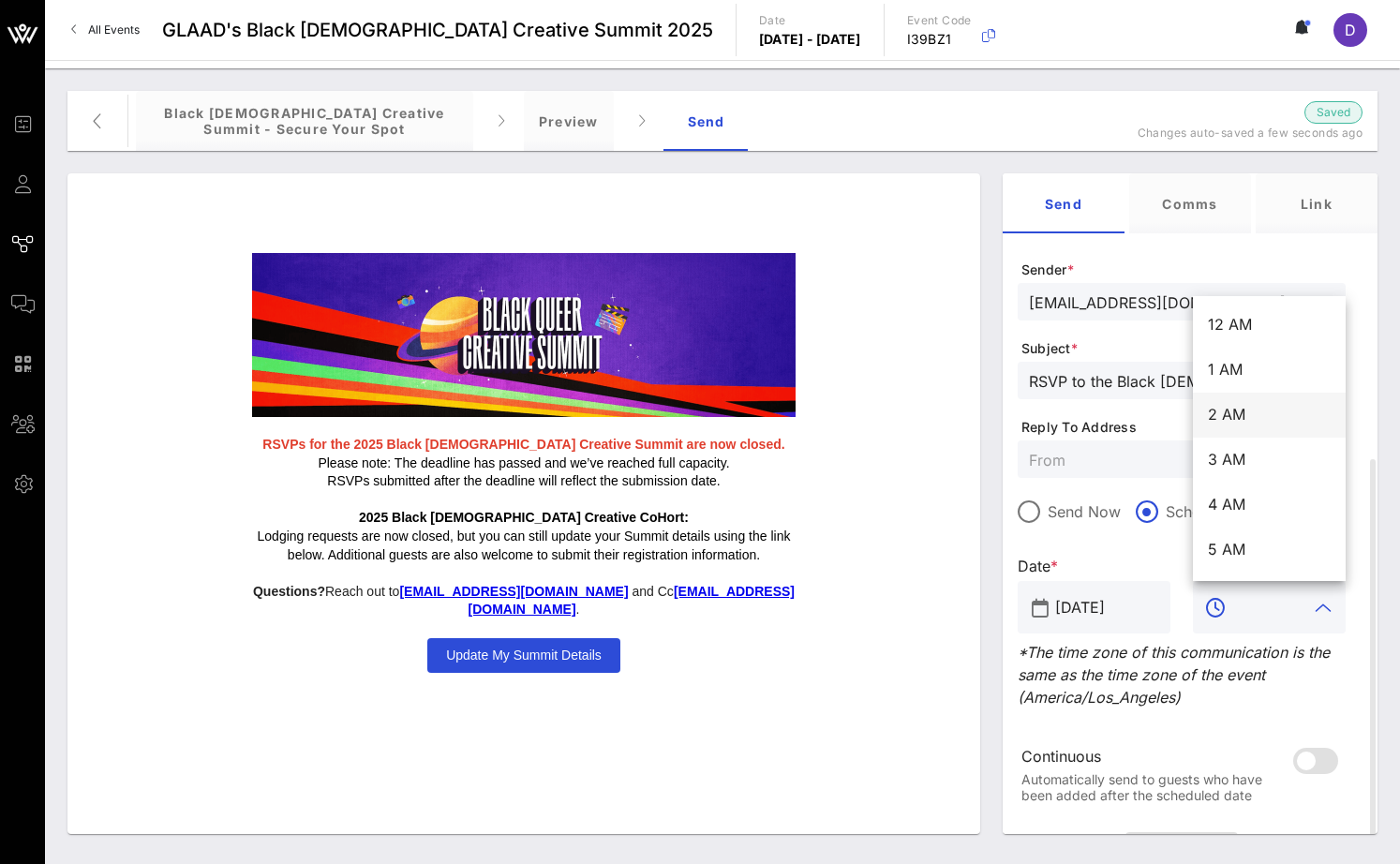
scroll to position [0, 0]
click at [1263, 601] on input "text" at bounding box center [1269, 608] width 78 height 30
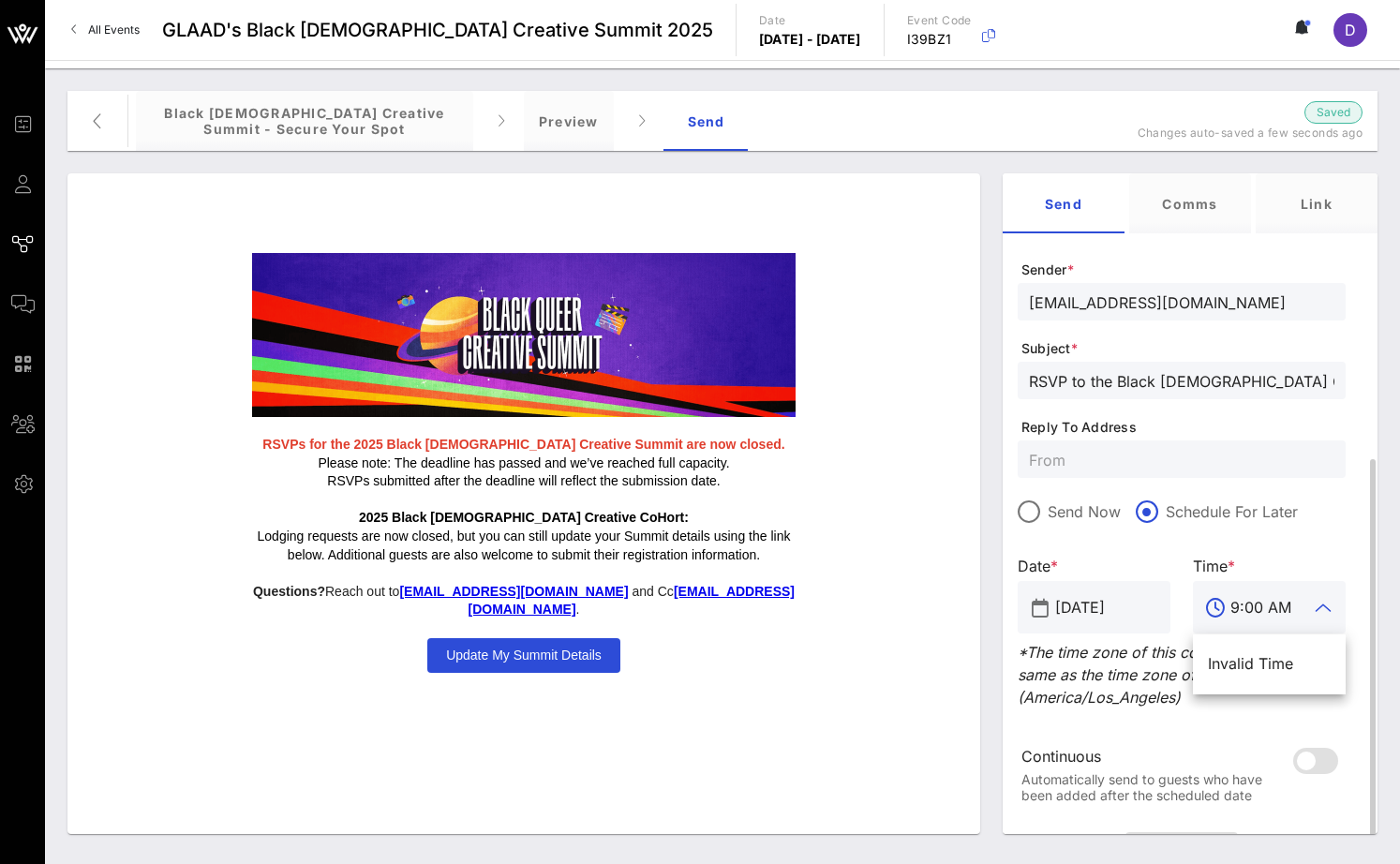
click at [1254, 609] on input "9:00 AM" at bounding box center [1269, 608] width 78 height 30
type input "9:00 AM"
click at [1146, 631] on div "Aug 17, 2025" at bounding box center [1106, 607] width 104 height 52
click at [1242, 609] on input "text" at bounding box center [1269, 608] width 78 height 30
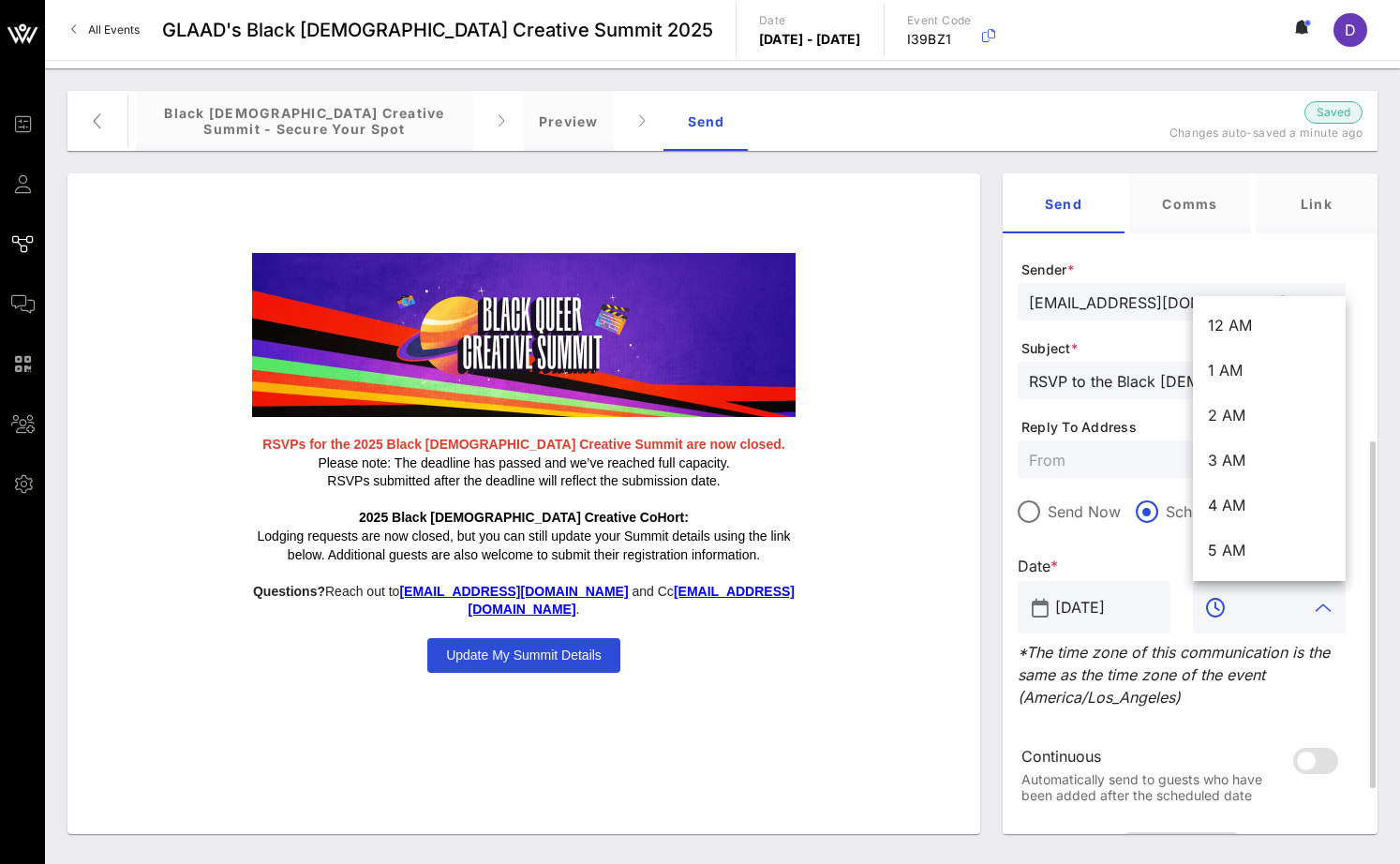
click at [1254, 613] on input "text" at bounding box center [1269, 608] width 78 height 30
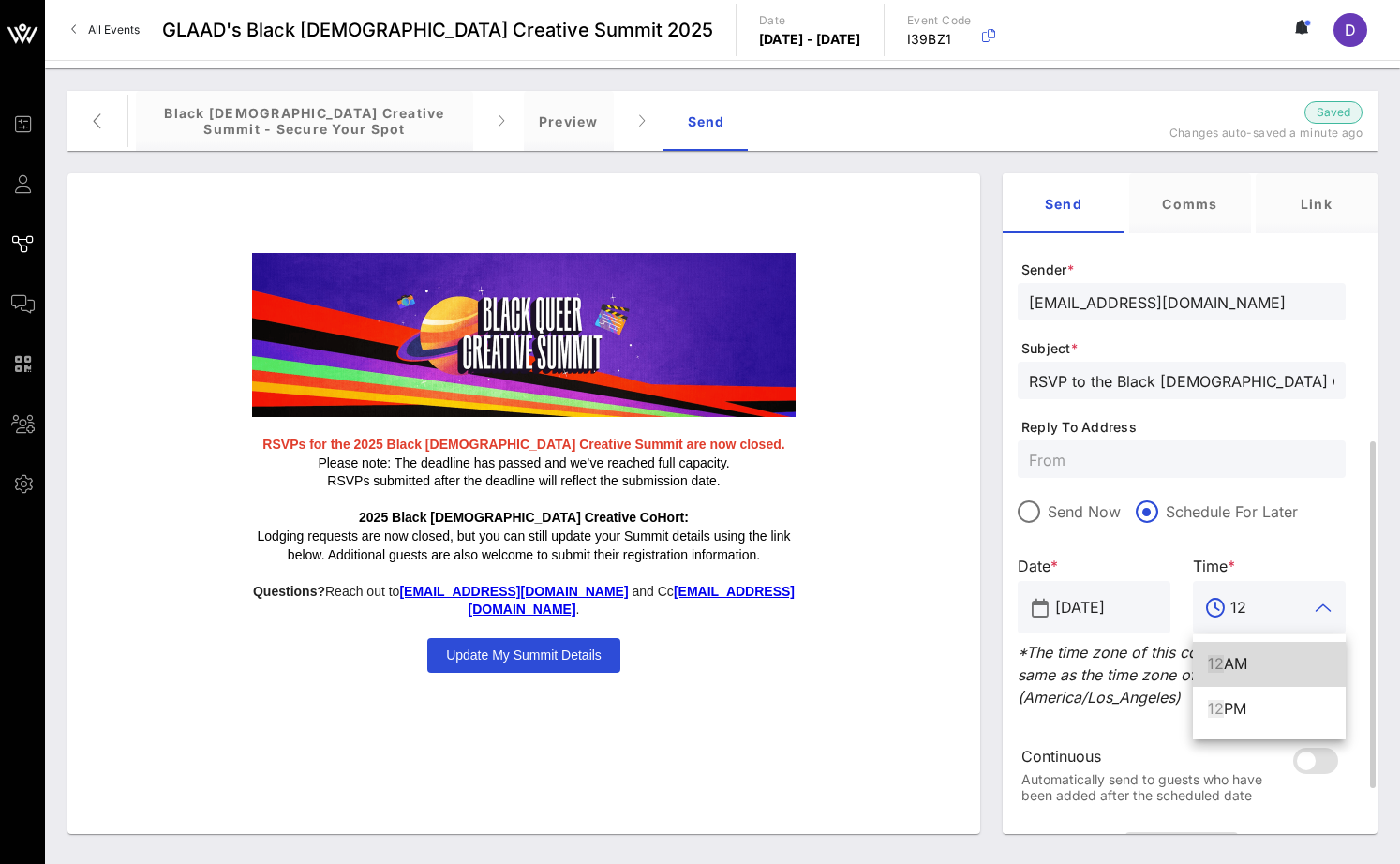
type input "1"
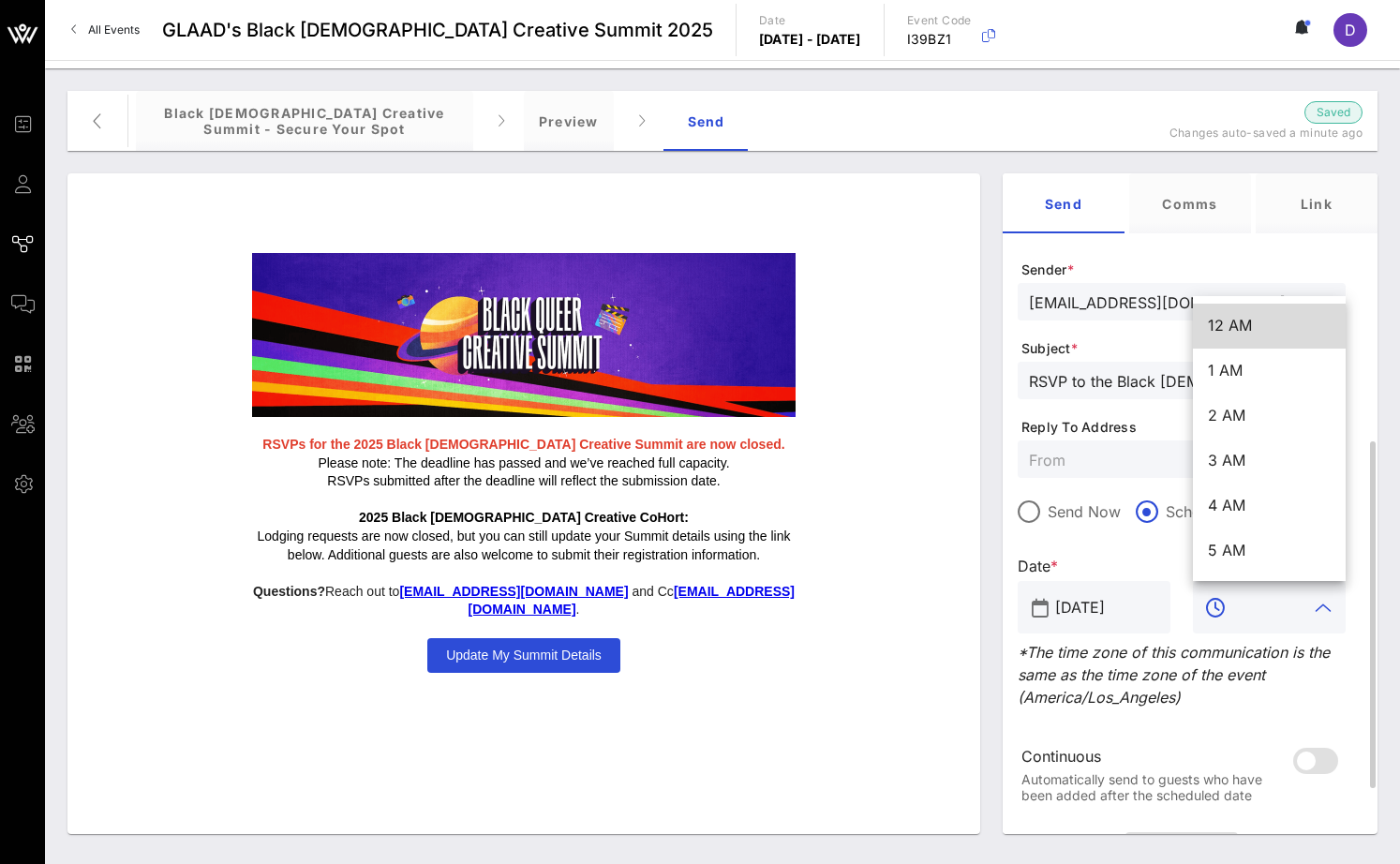
drag, startPoint x: 1148, startPoint y: 538, endPoint x: 1122, endPoint y: 593, distance: 60.8
click at [1148, 538] on div at bounding box center [1181, 537] width 328 height 13
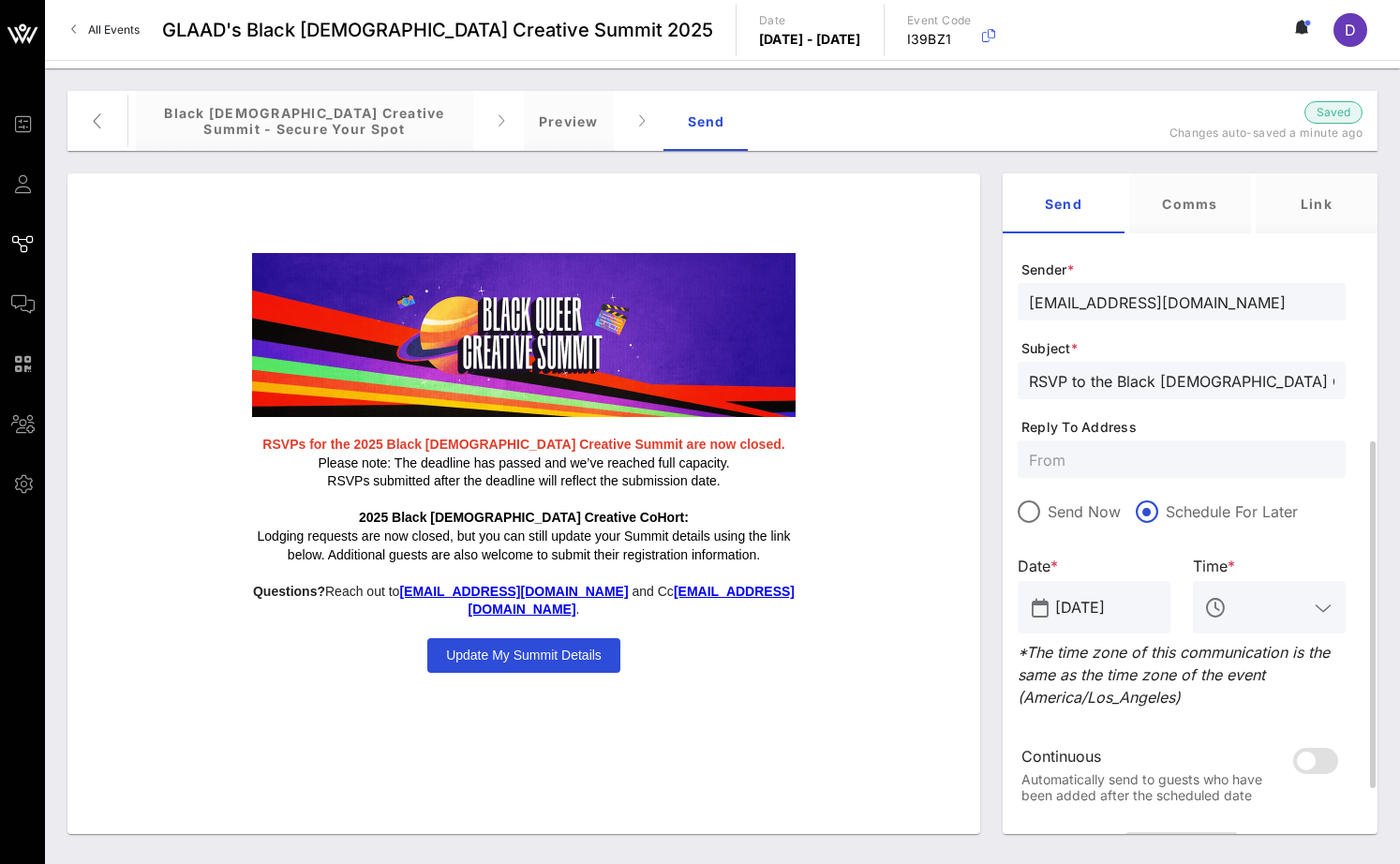
click at [1101, 615] on input "Aug 17, 2025" at bounding box center [1106, 608] width 104 height 30
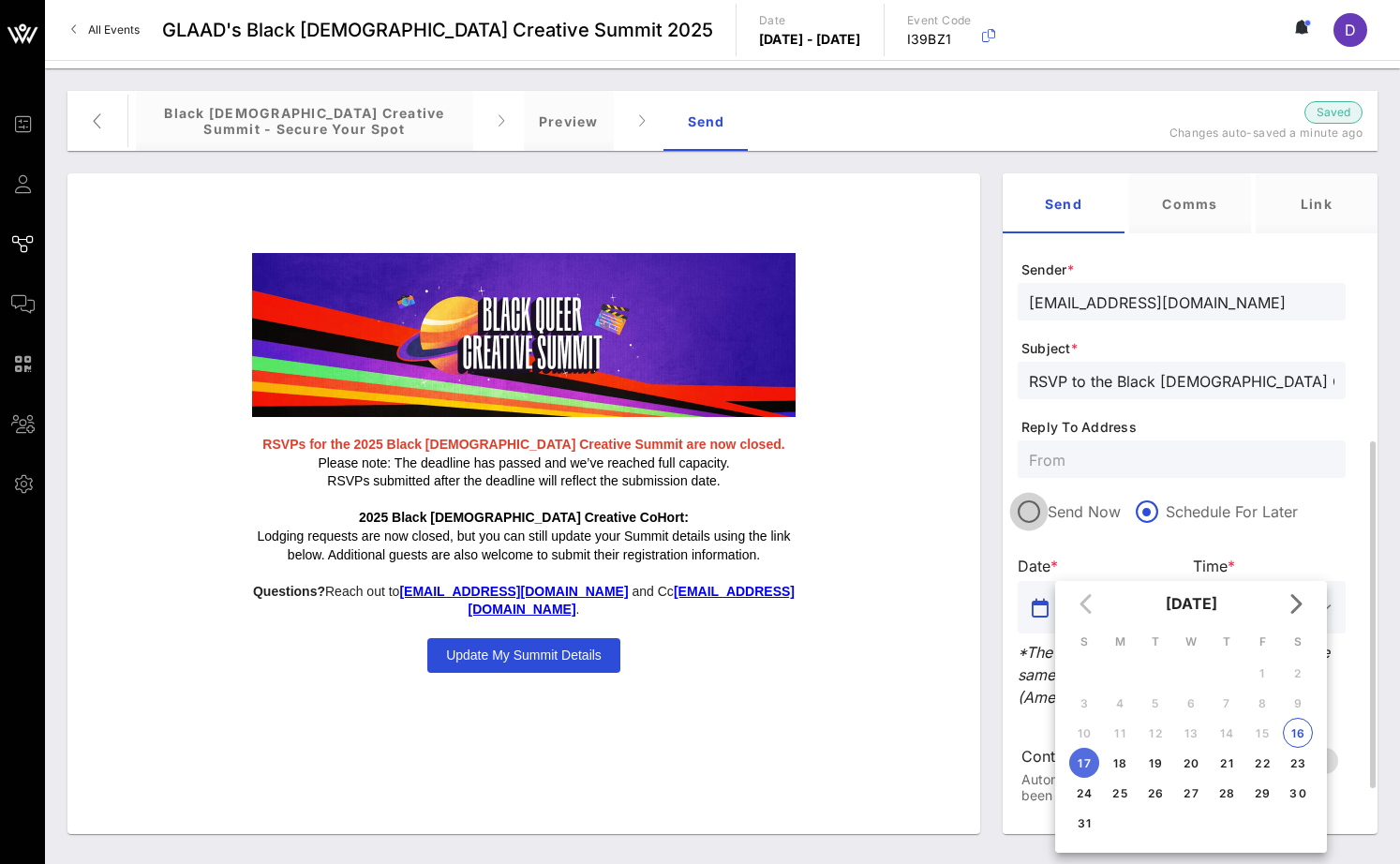
click at [1040, 516] on div at bounding box center [1028, 512] width 32 height 32
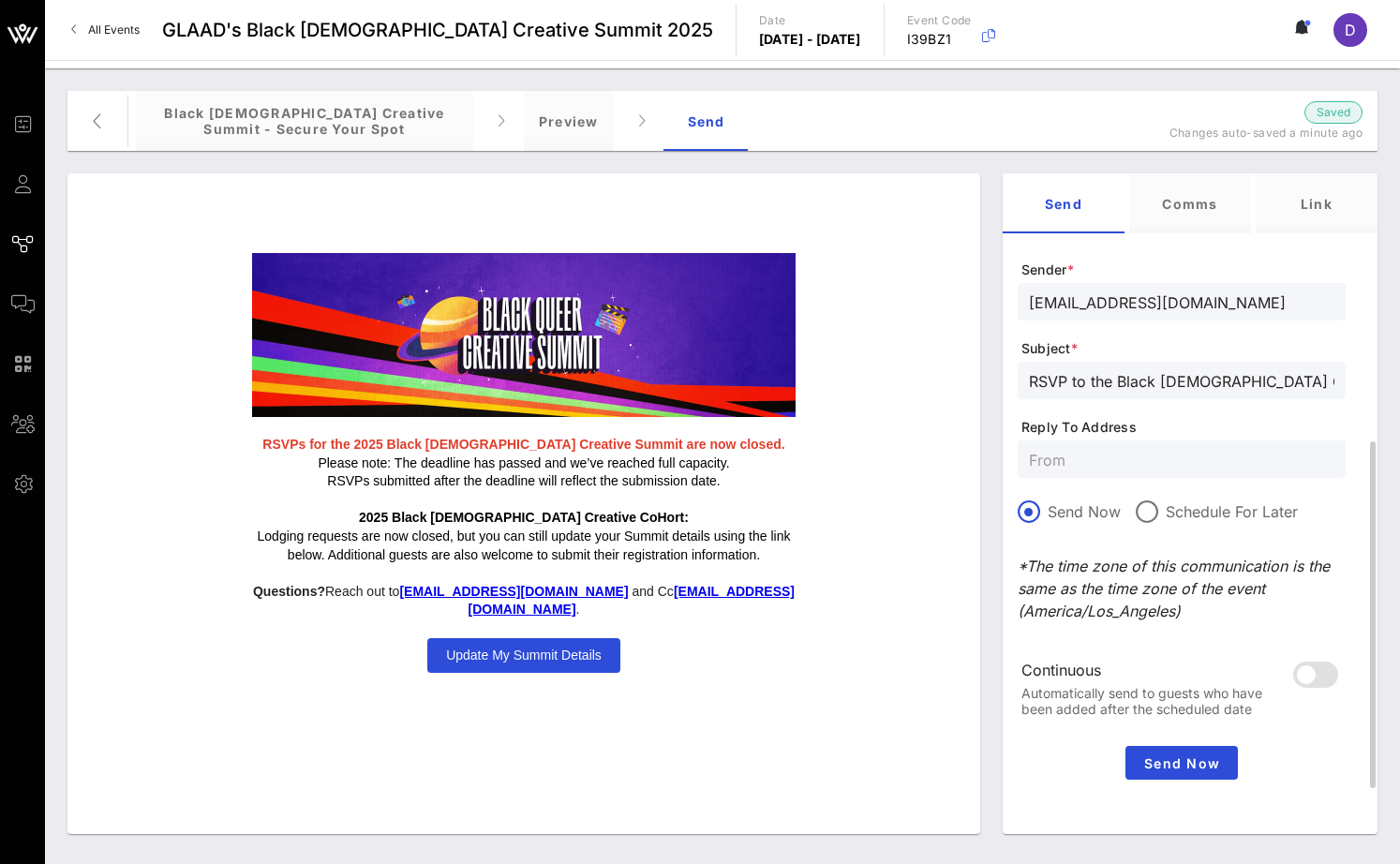
click at [1099, 538] on div at bounding box center [1181, 537] width 328 height 13
click at [1197, 418] on span "Reply To Address" at bounding box center [1183, 427] width 324 height 19
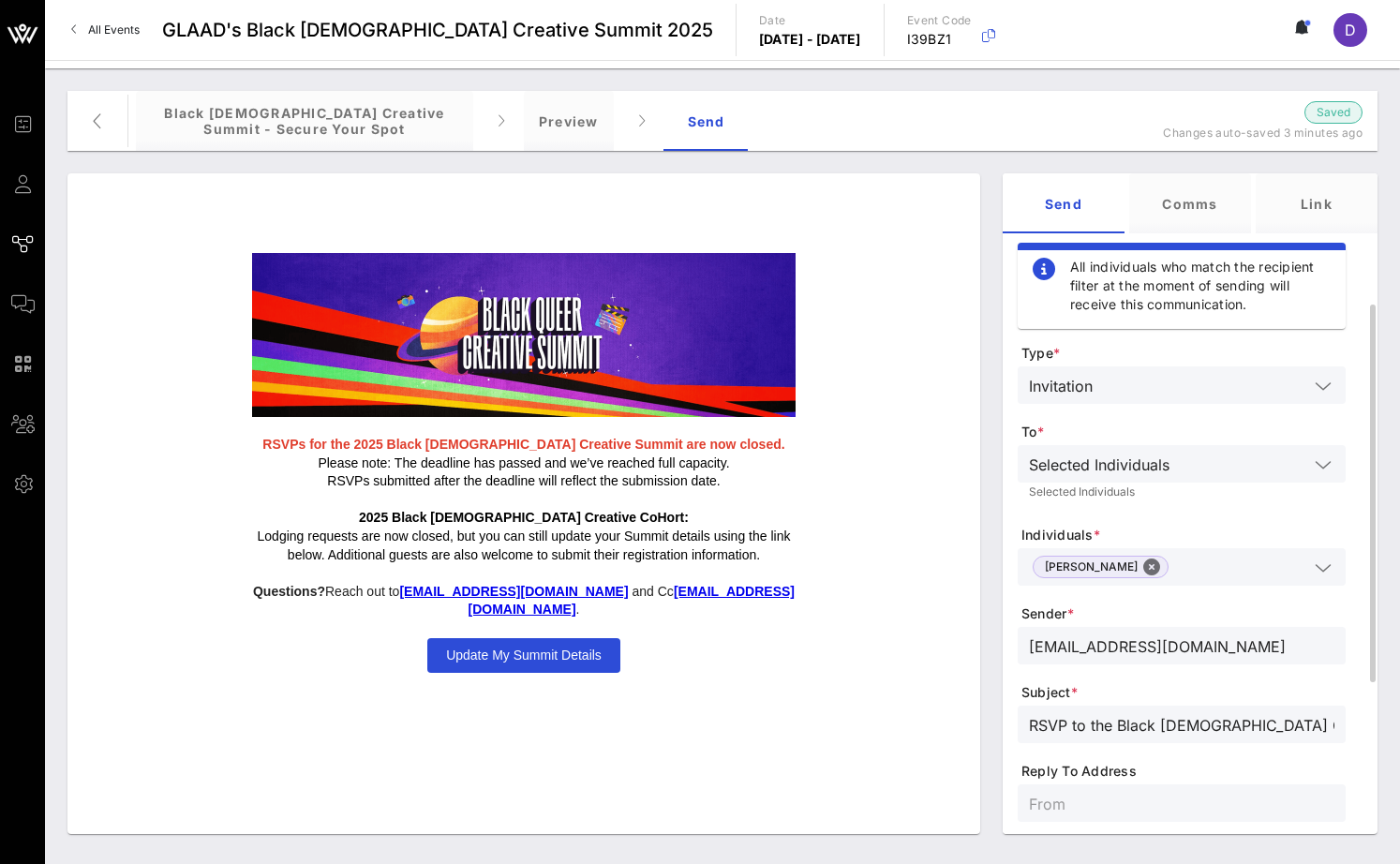
scroll to position [353, 0]
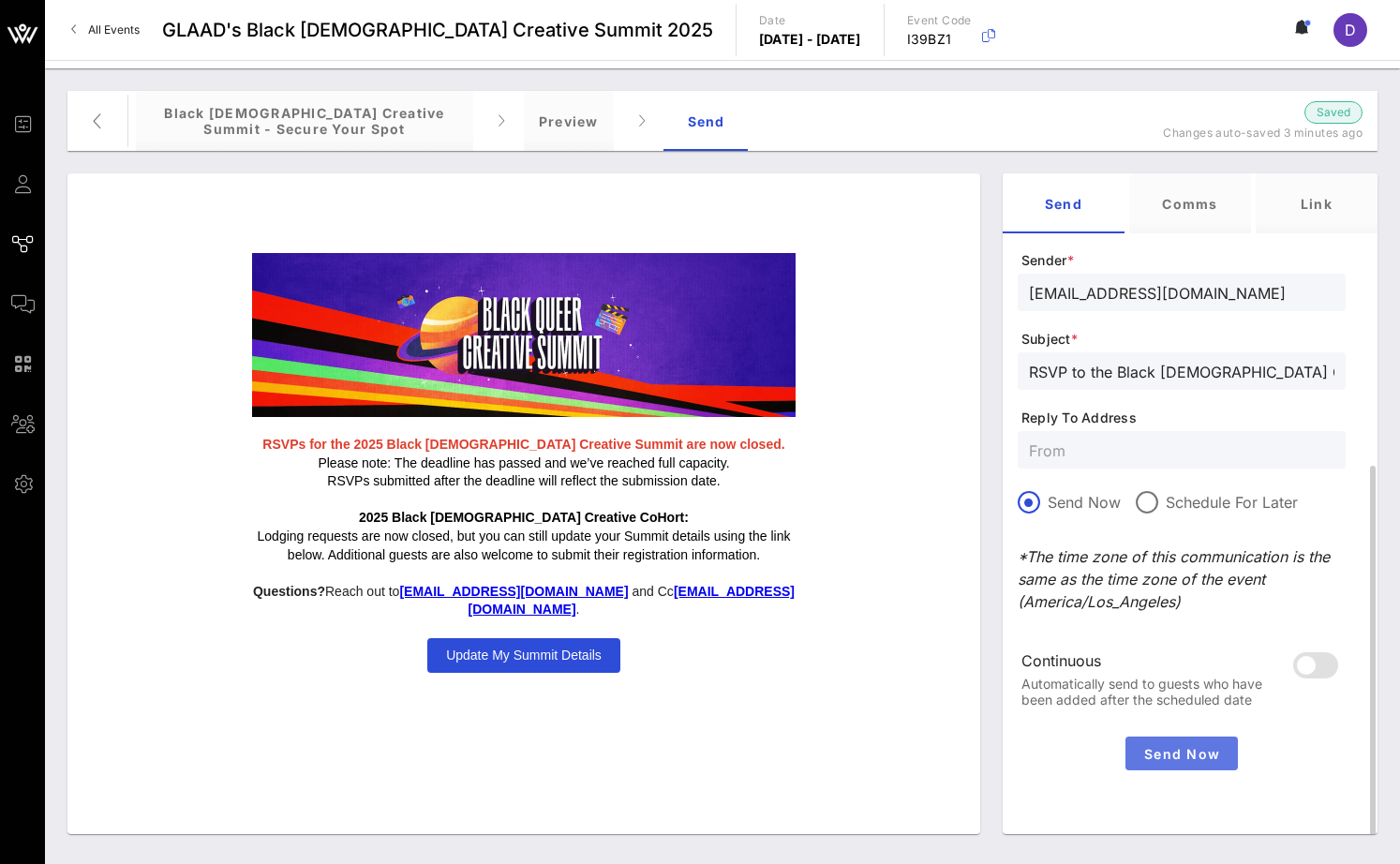
click at [1195, 762] on button "Send Now" at bounding box center [1181, 754] width 112 height 34
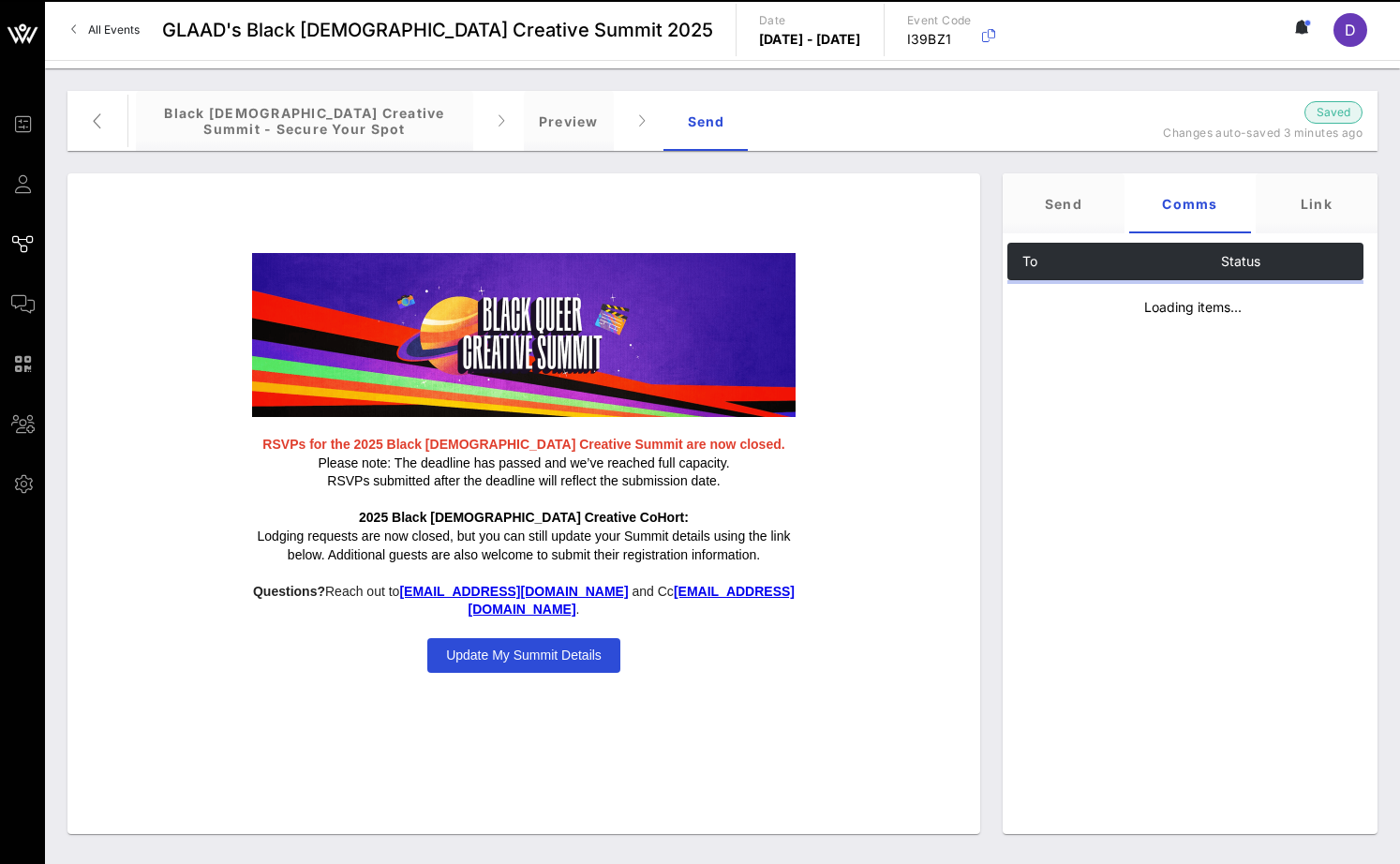
scroll to position [0, 0]
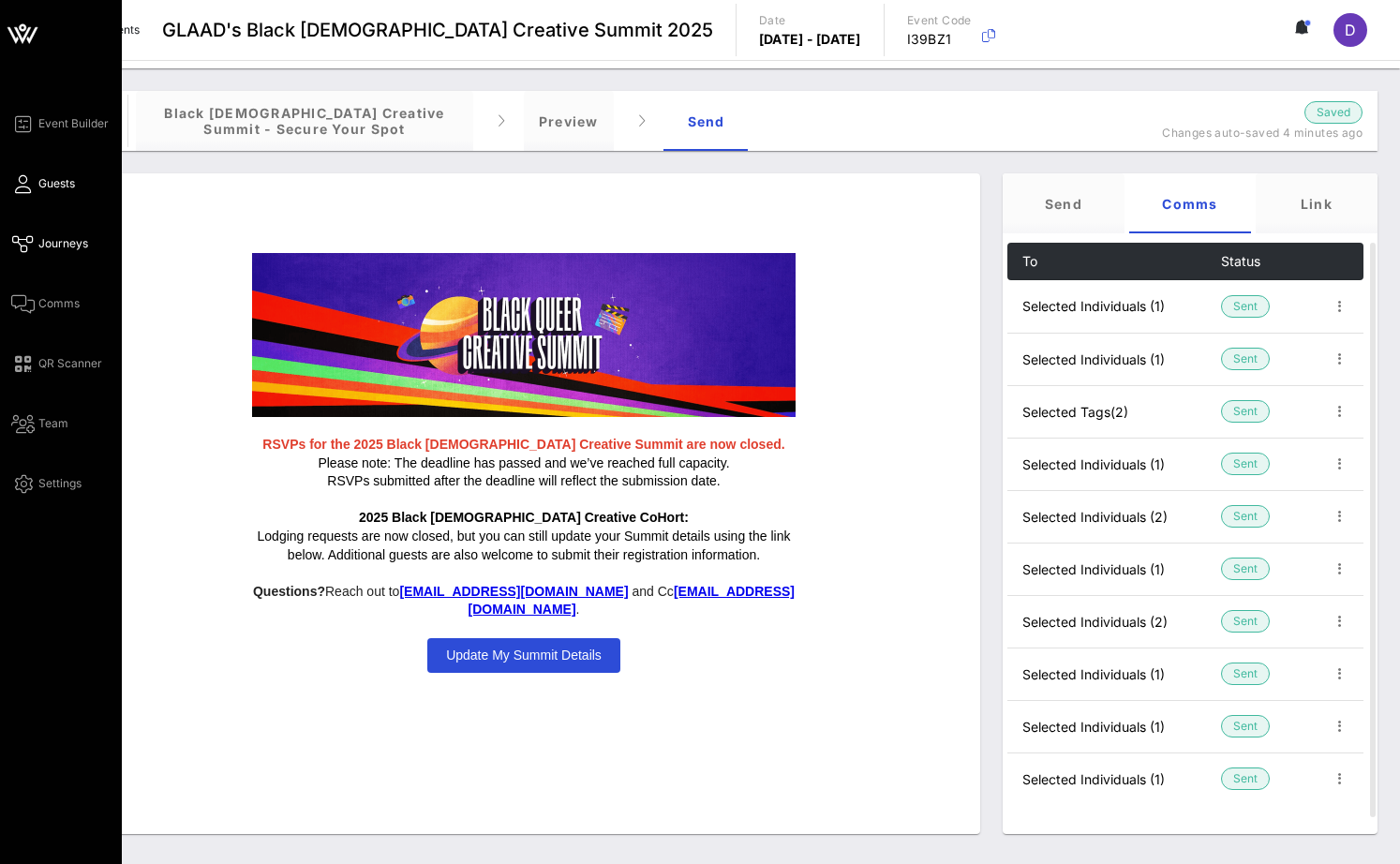
click at [52, 176] on span "Guests" at bounding box center [56, 183] width 36 height 17
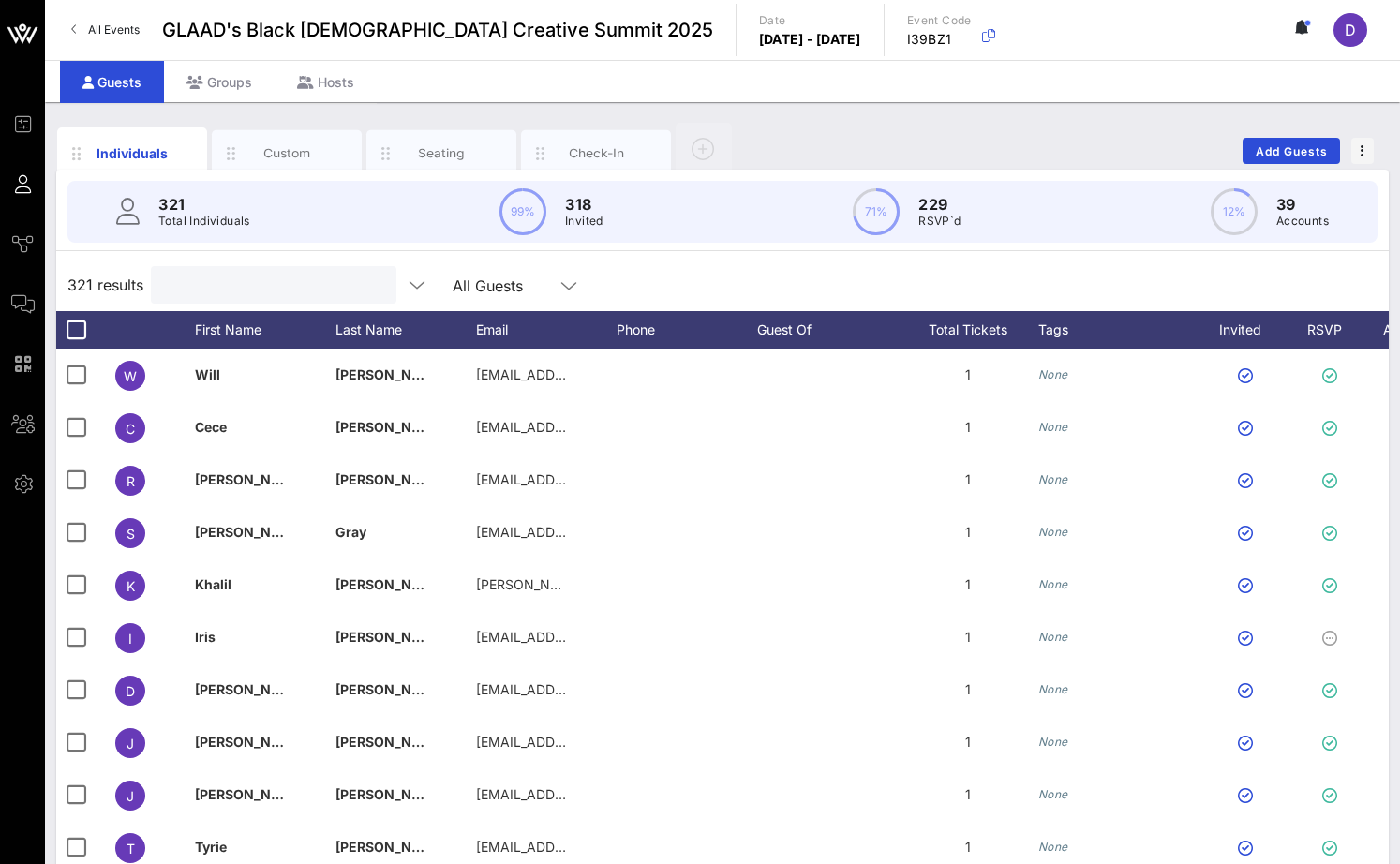
click at [234, 279] on input "text" at bounding box center [271, 285] width 219 height 25
paste input "kavarious.finch@bruins.belmont.edu"
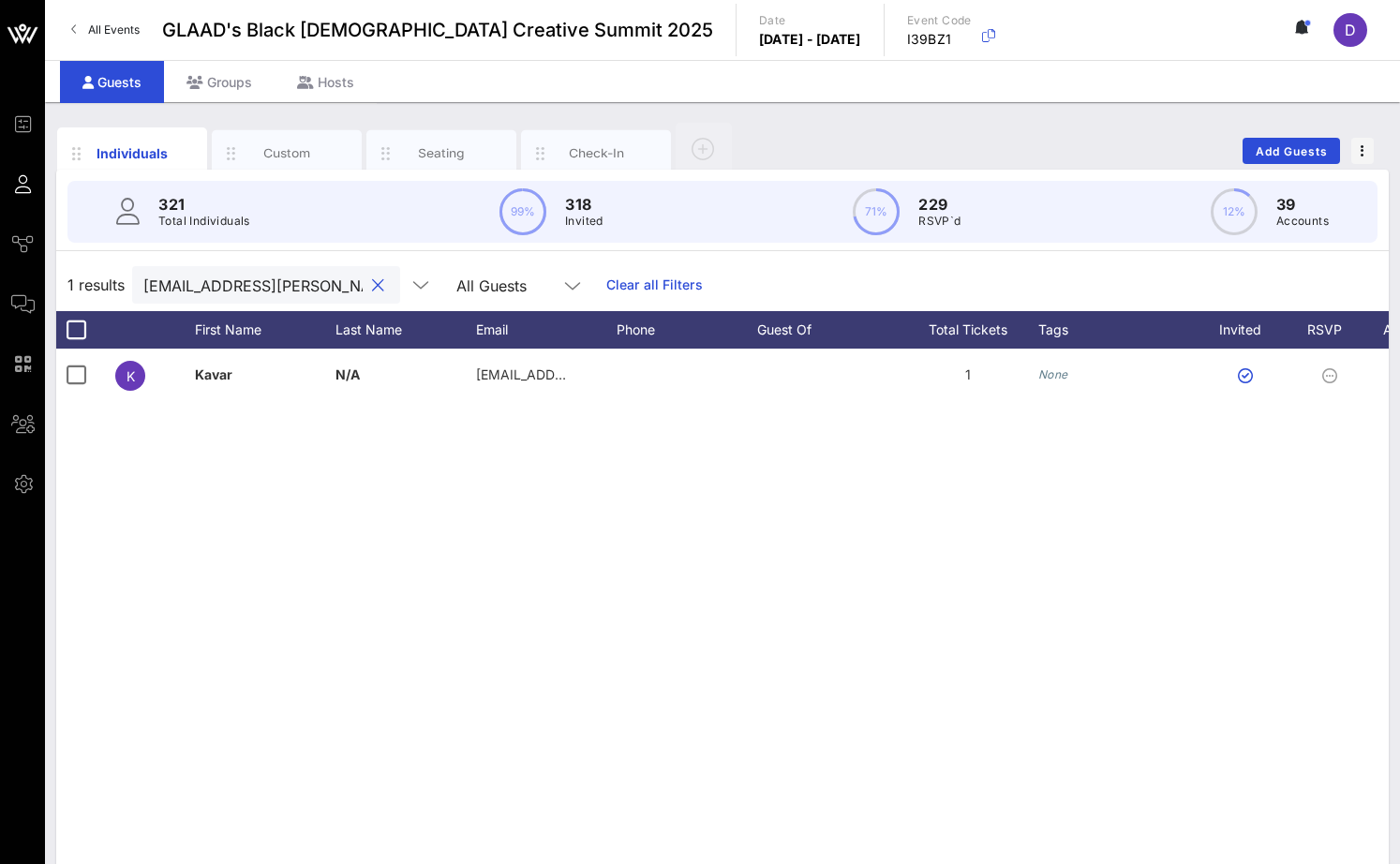
scroll to position [0, 89]
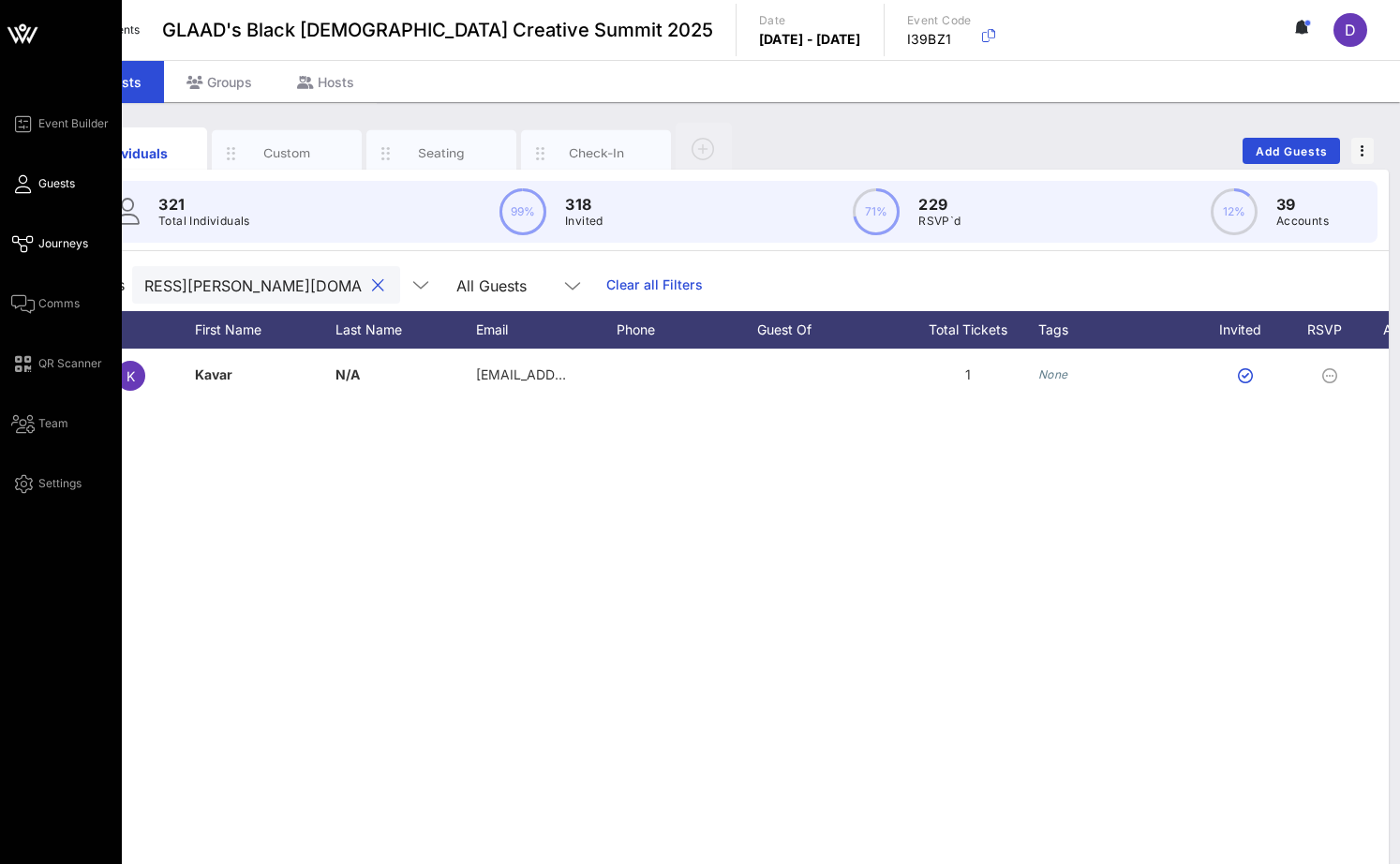
type input "kavarious.finch@bruins.belmont.edu"
click at [38, 244] on span "Journeys" at bounding box center [63, 244] width 49 height 17
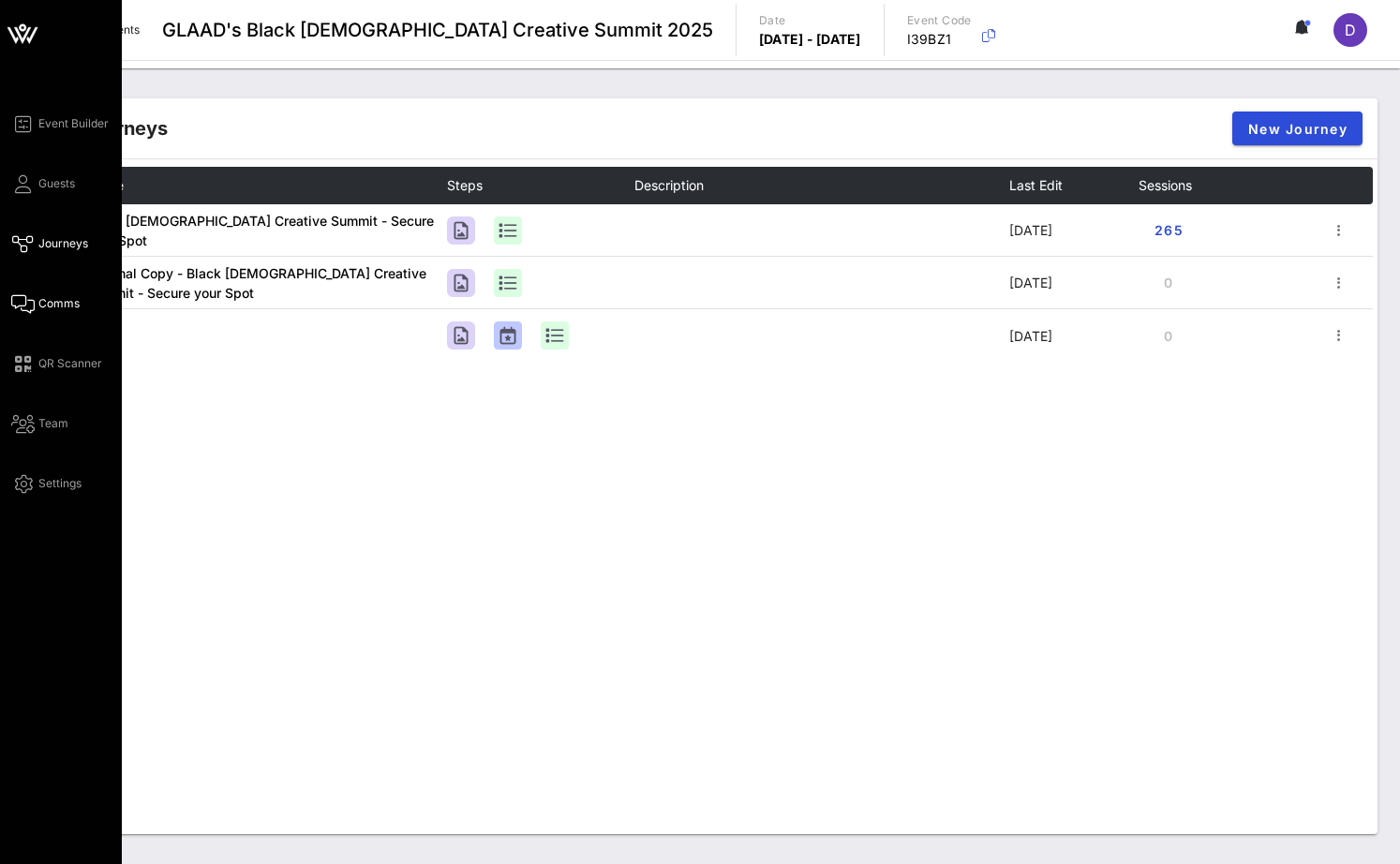
click at [44, 306] on span "Comms" at bounding box center [59, 303] width 41 height 17
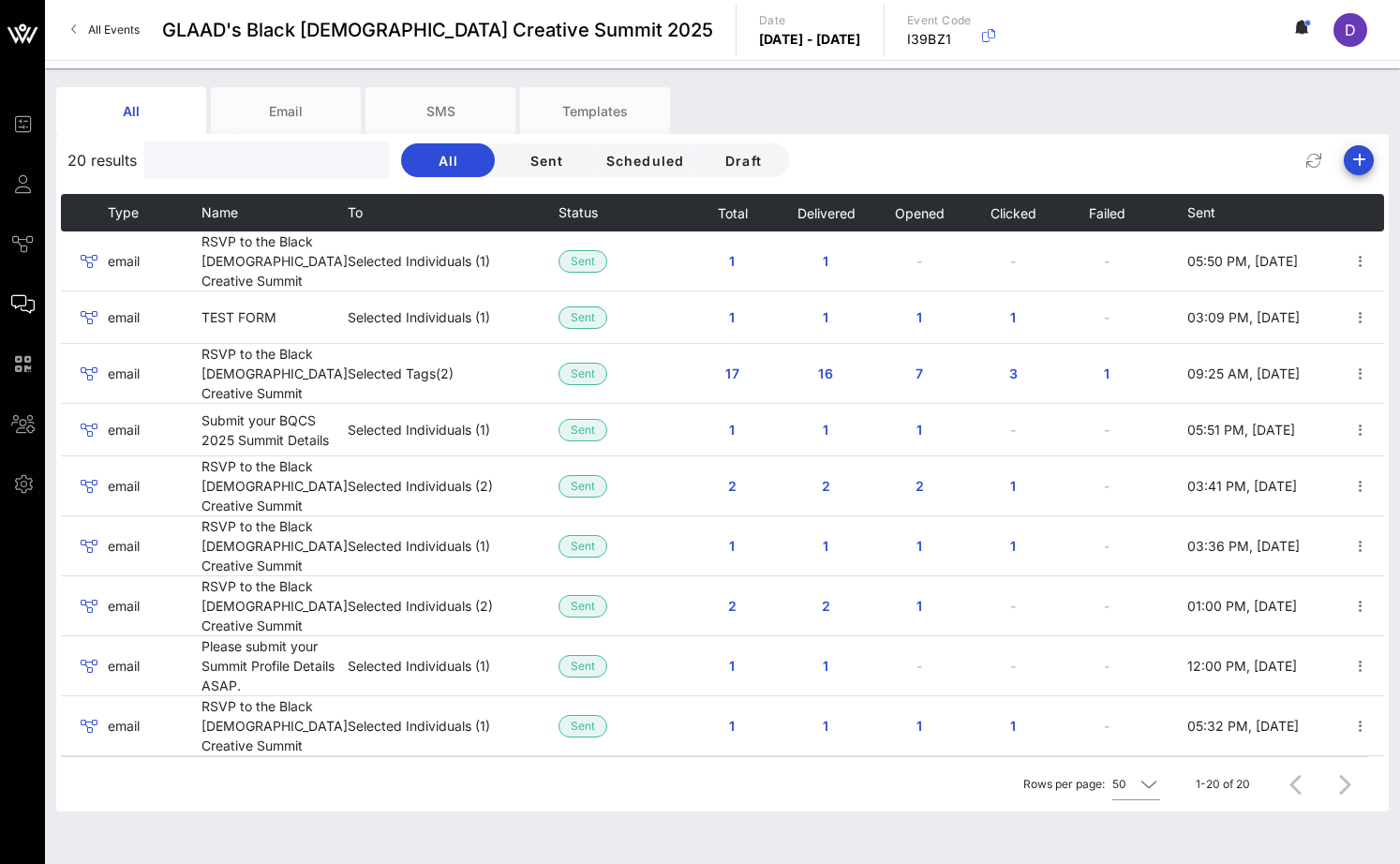
click at [182, 161] on input "text" at bounding box center [265, 160] width 219 height 25
paste input "kavarious.finch@bruins.belmont.edu"
type input "kavarious.finch@bruins.belmont.edu"
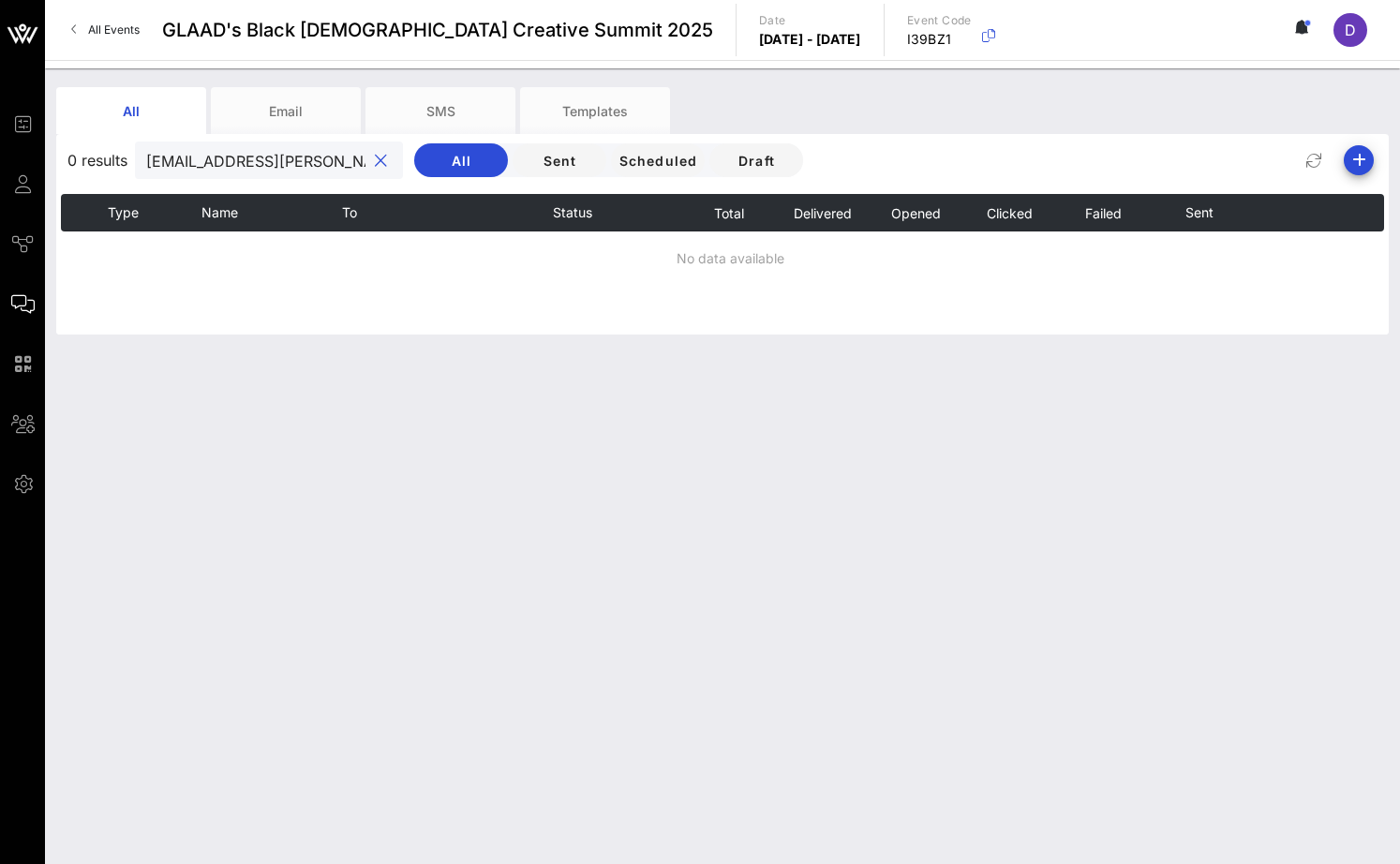
scroll to position [0, 89]
click at [273, 161] on input "kavarious.finch@bruins.belmont.edu" at bounding box center [255, 160] width 219 height 25
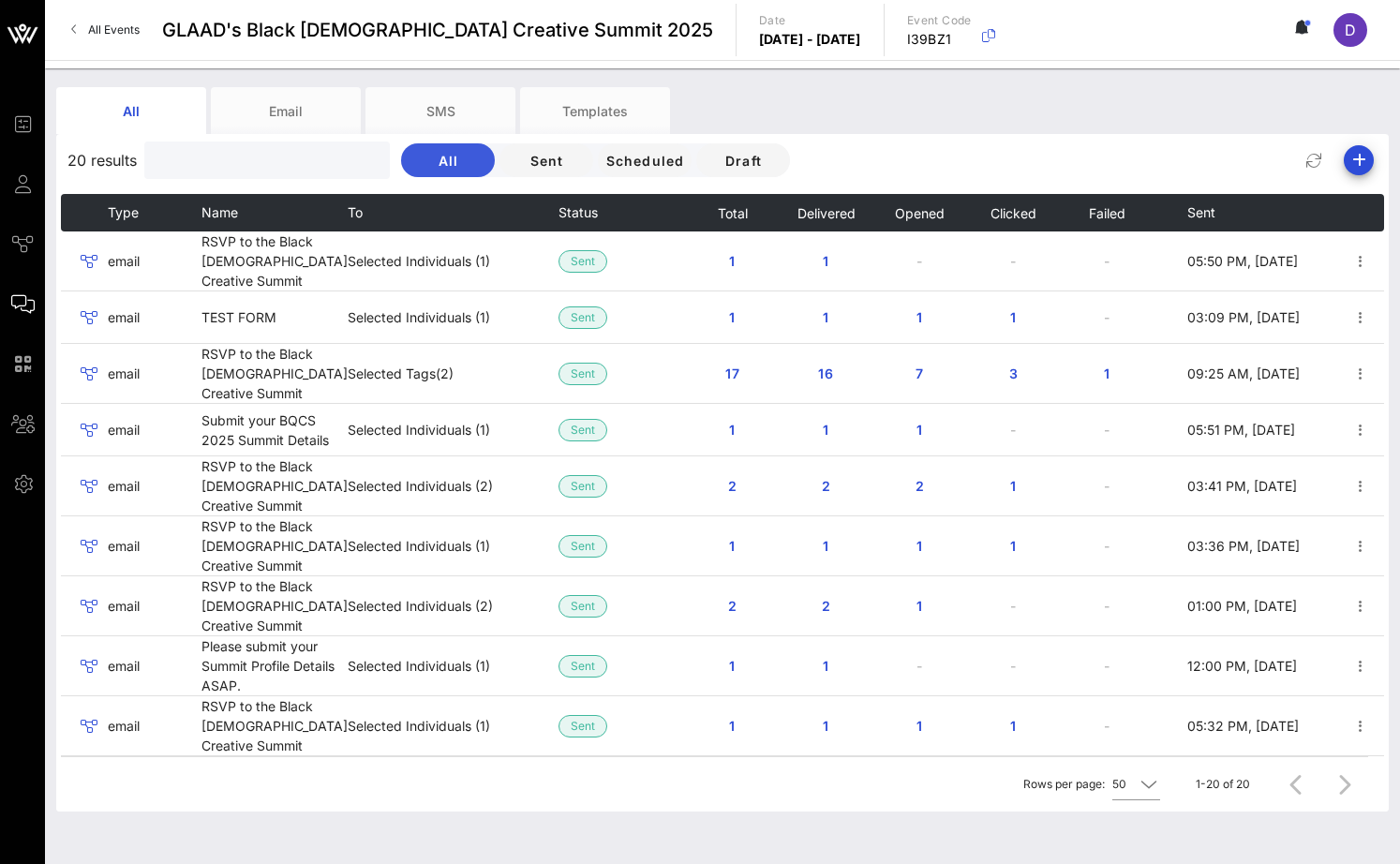
scroll to position [0, 0]
click at [500, 165] on button "Sent" at bounding box center [546, 160] width 94 height 34
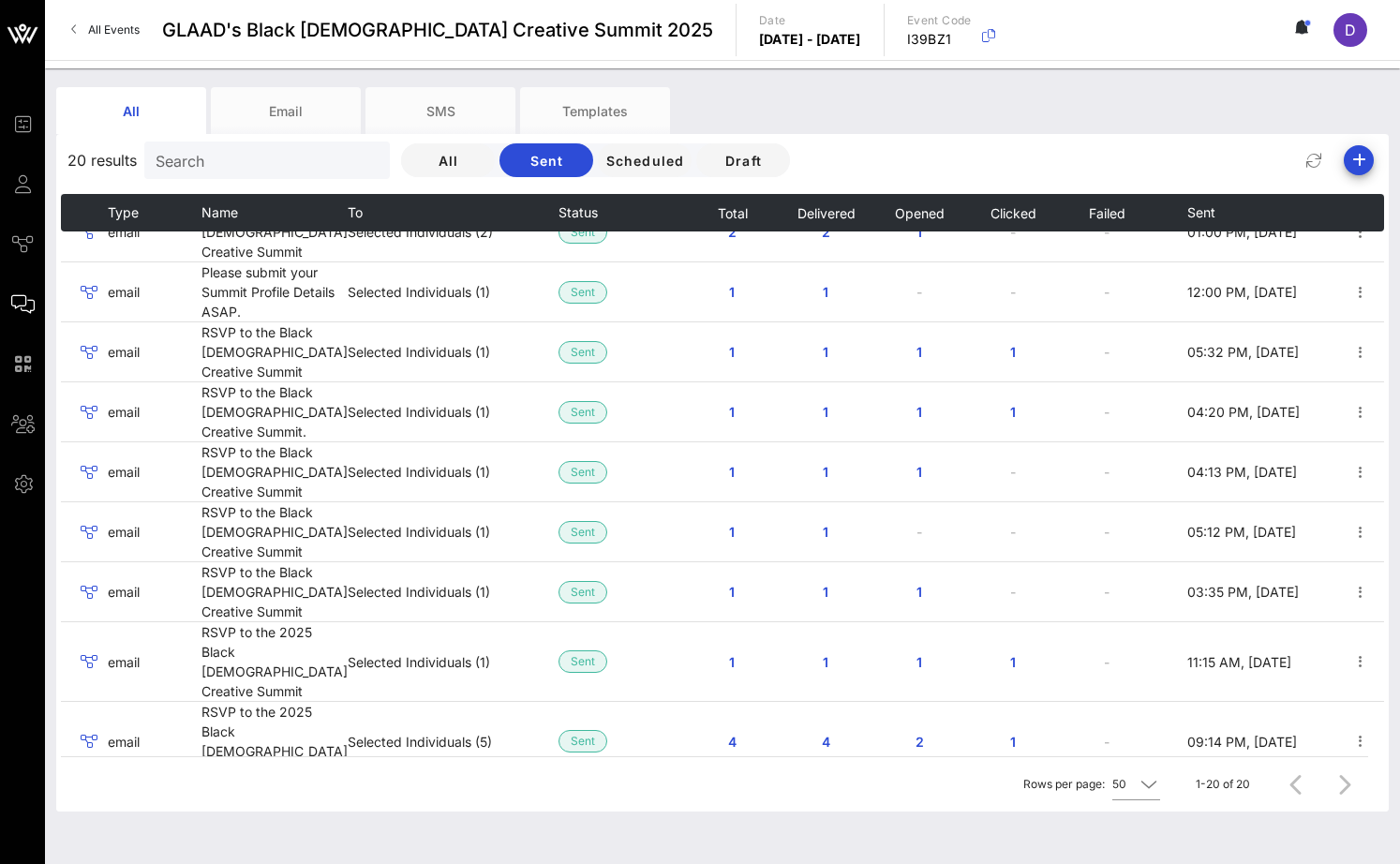
scroll to position [659, 0]
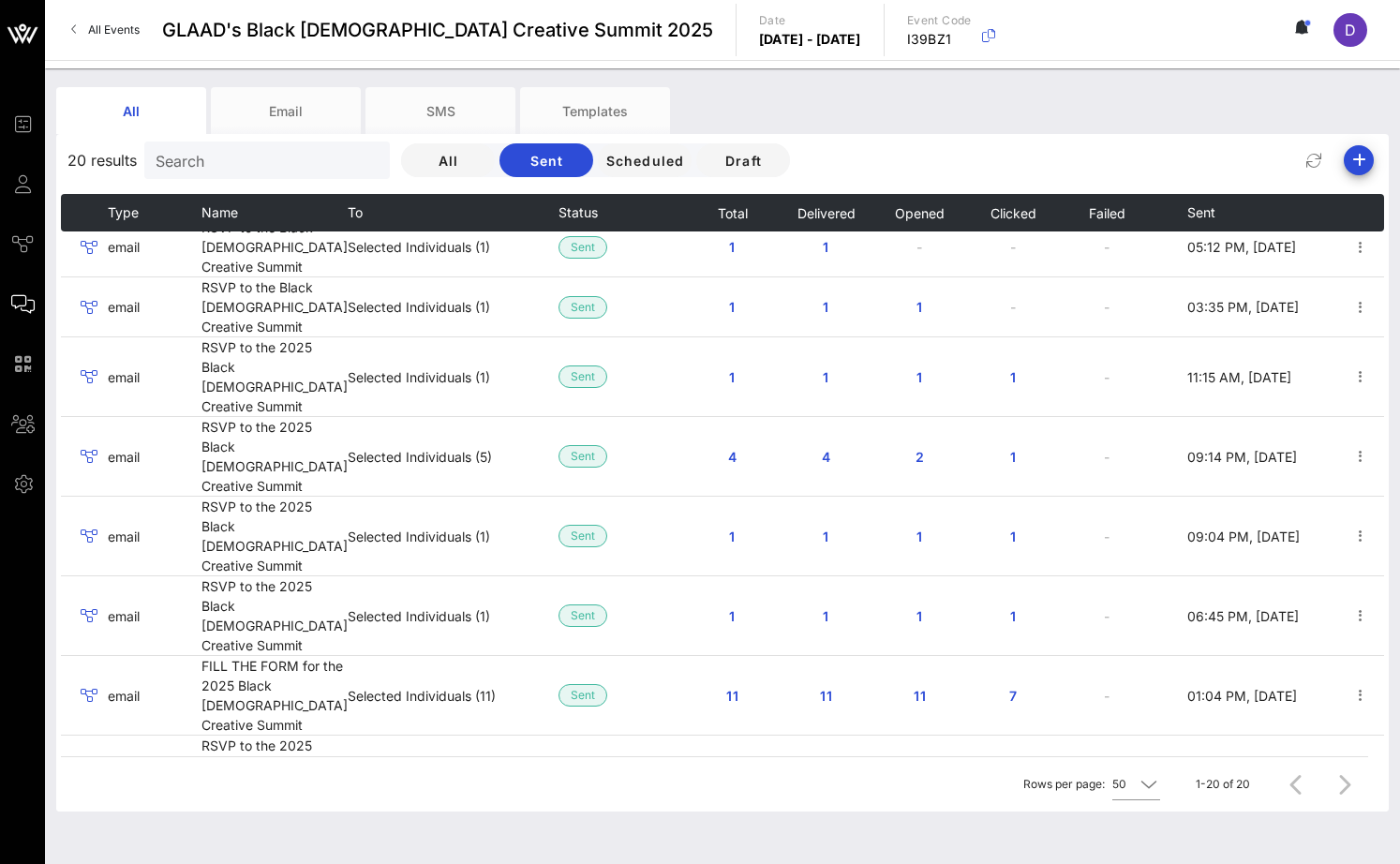
click at [305, 816] on td "RSVP to the 2025 Black Queer Creative Summit" at bounding box center [274, 855] width 146 height 79
click at [821, 838] on button "296" at bounding box center [825, 855] width 60 height 34
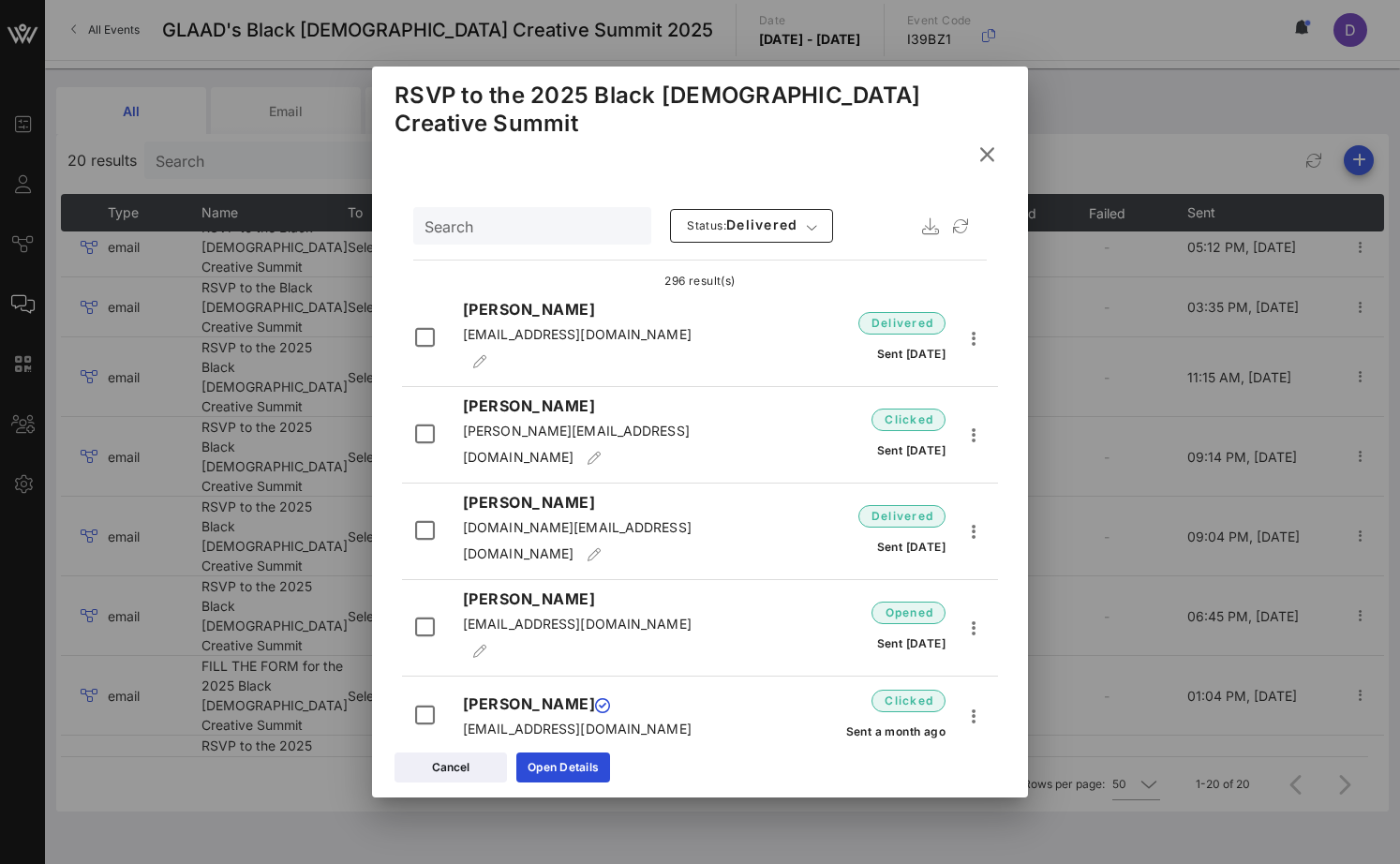
click at [529, 214] on input "Search" at bounding box center [529, 226] width 212 height 25
paste input "kavarious.finch@bruins.belmont.edu"
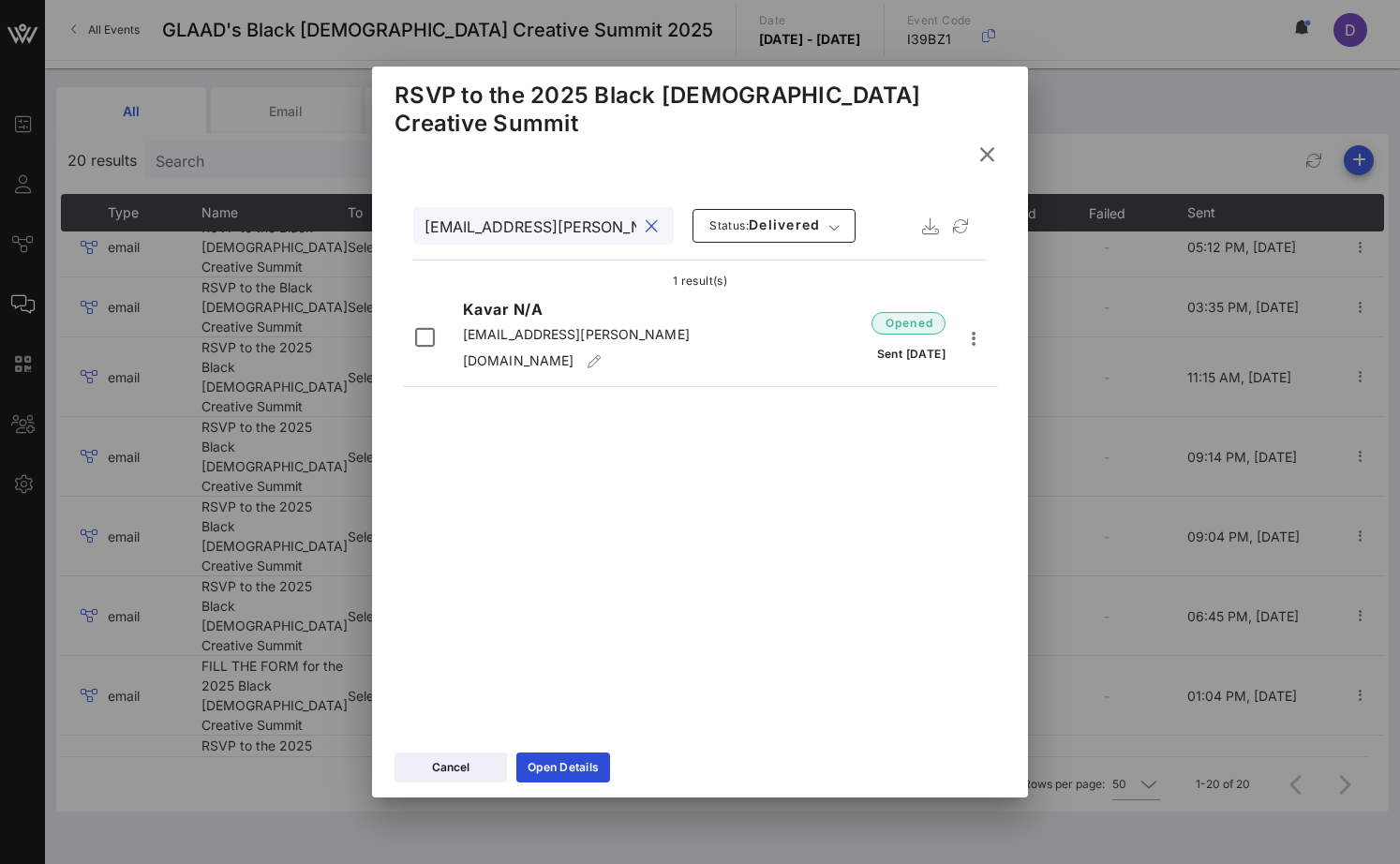
scroll to position [0, 97]
type input "kavarious.finch@bruins.belmont.edu"
click at [646, 326] on span "kavarious.finch@bruins.belmont.edu" at bounding box center [576, 347] width 227 height 42
click at [875, 312] on span "opened" at bounding box center [908, 323] width 74 height 23
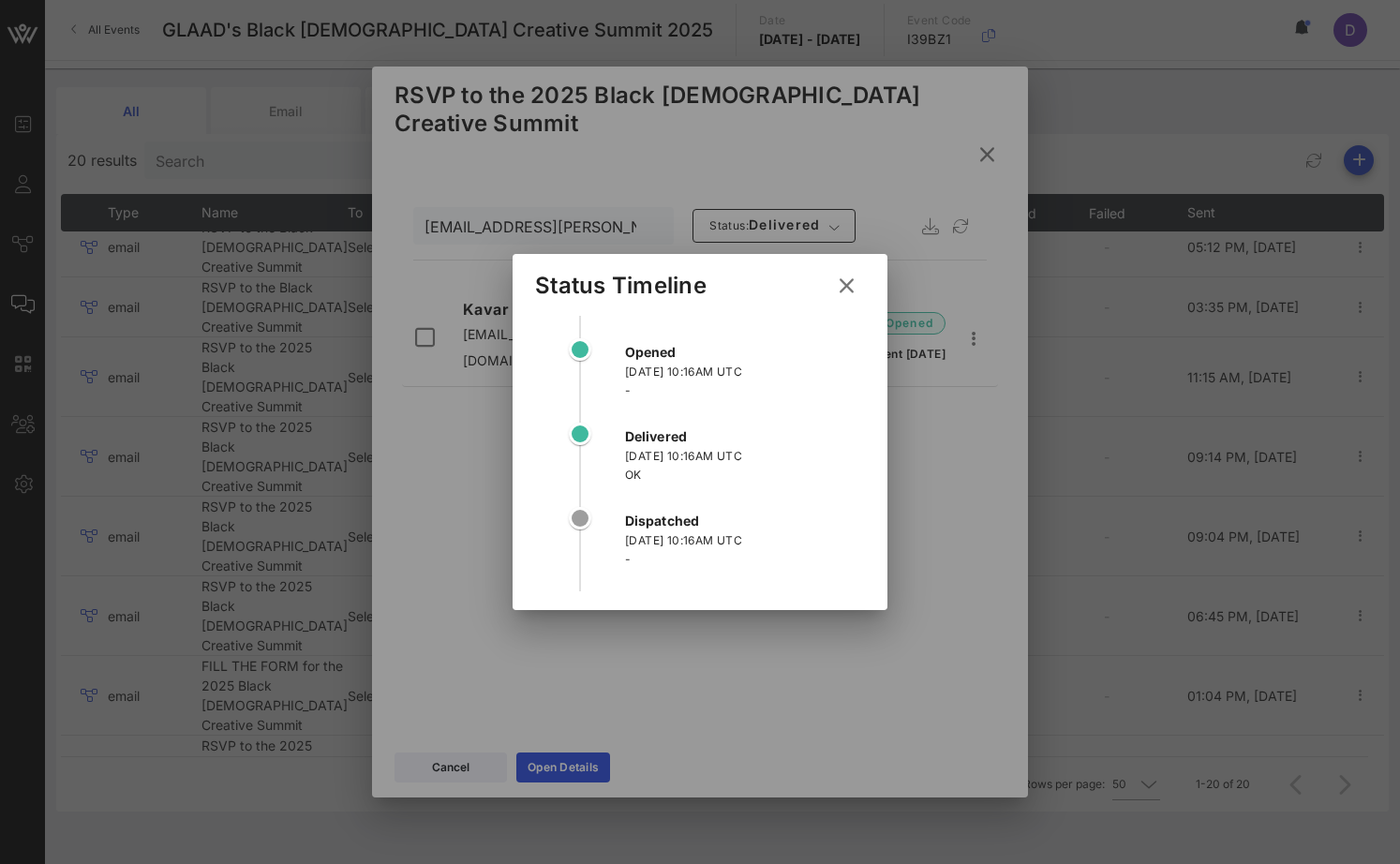
click at [843, 287] on icon at bounding box center [846, 285] width 27 height 24
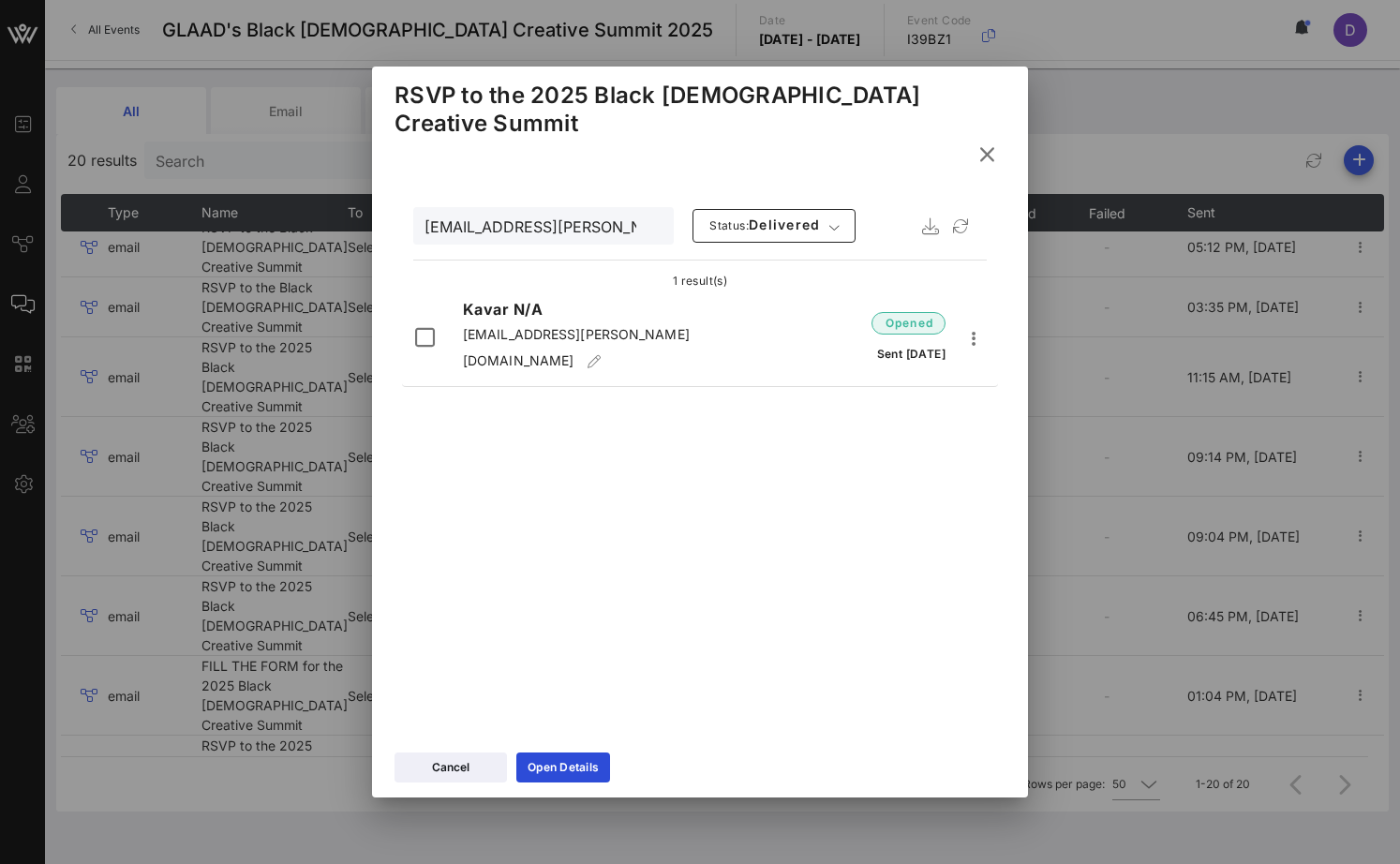
drag, startPoint x: 993, startPoint y: 122, endPoint x: 1018, endPoint y: 124, distance: 25.1
click at [993, 142] on icon at bounding box center [986, 154] width 27 height 24
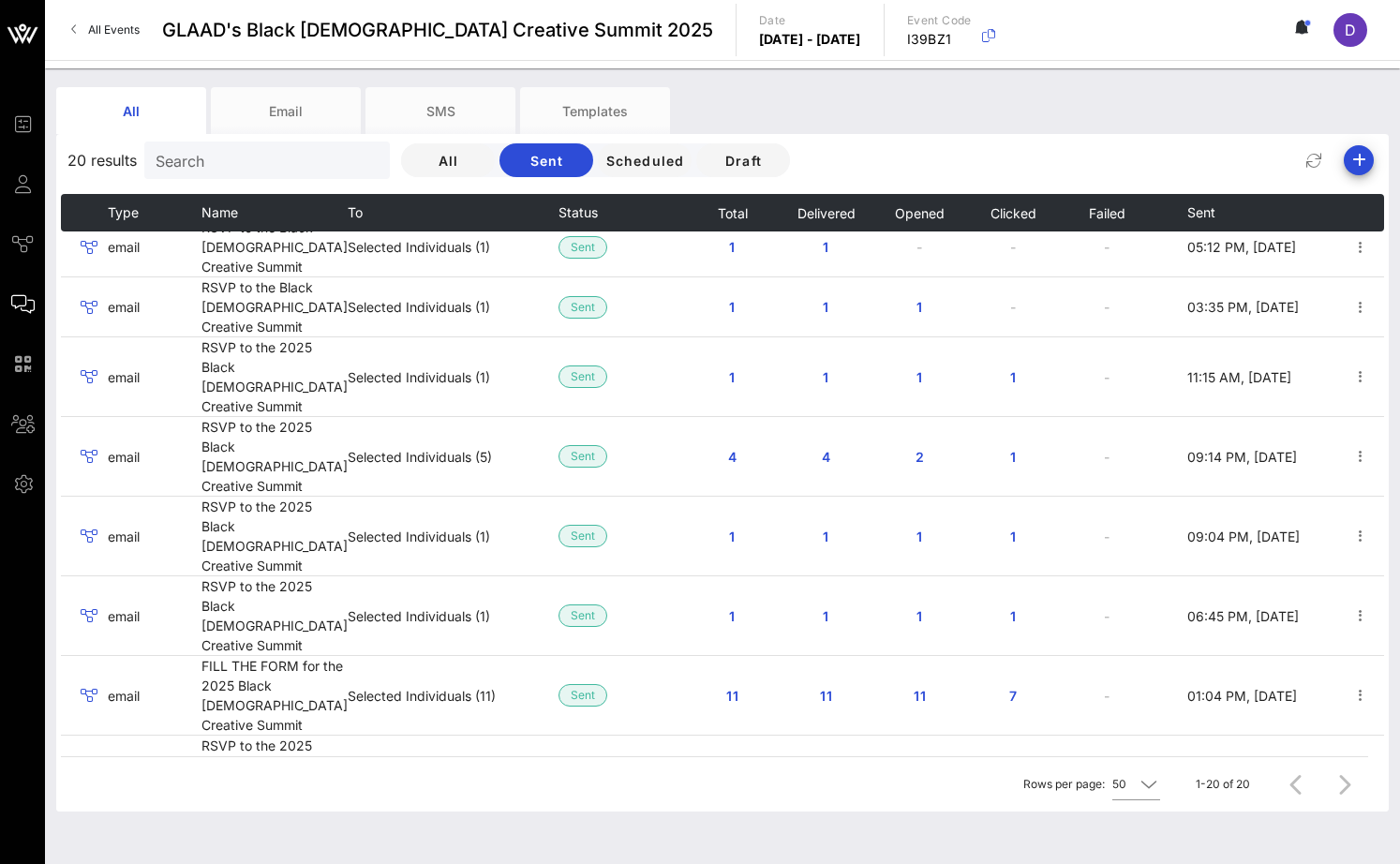
click at [1065, 111] on div "All Email SMS Templates" at bounding box center [708, 110] width 1304 height 47
